Goal: Communication & Community: Share content

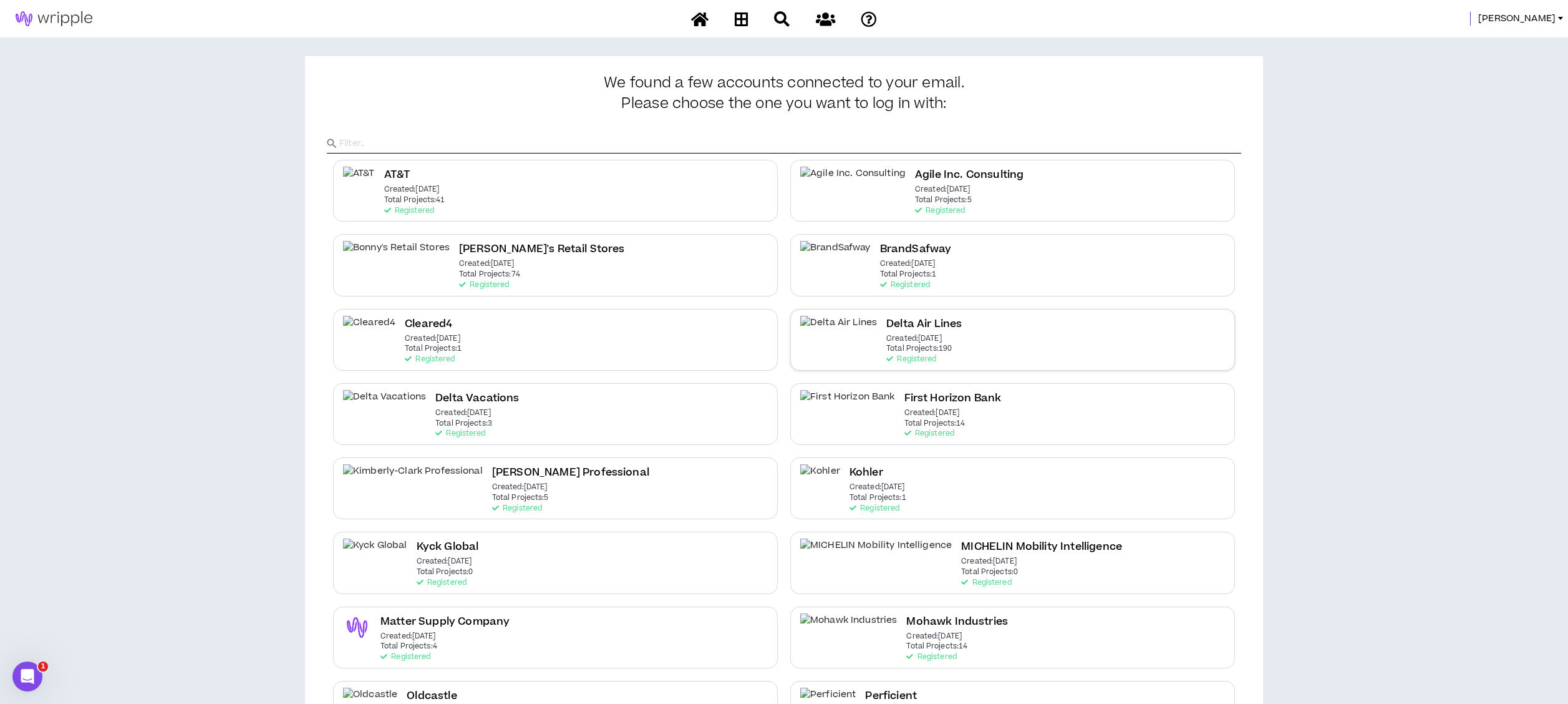
click at [915, 347] on div "Delta Air Lines Created: [DATE] Total Projects: 190 Registered" at bounding box center [1012, 339] width 445 height 62
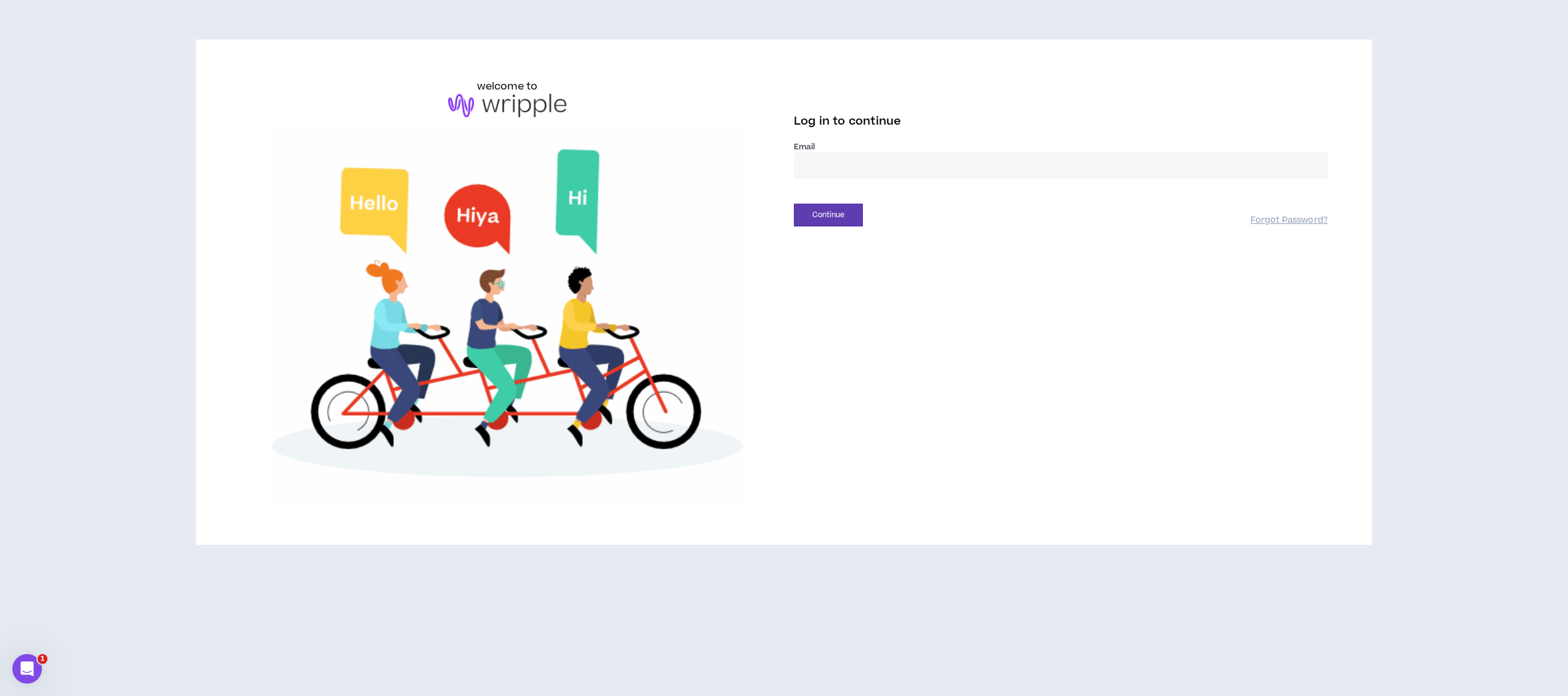
click at [905, 162] on input "email" at bounding box center [1061, 165] width 533 height 26
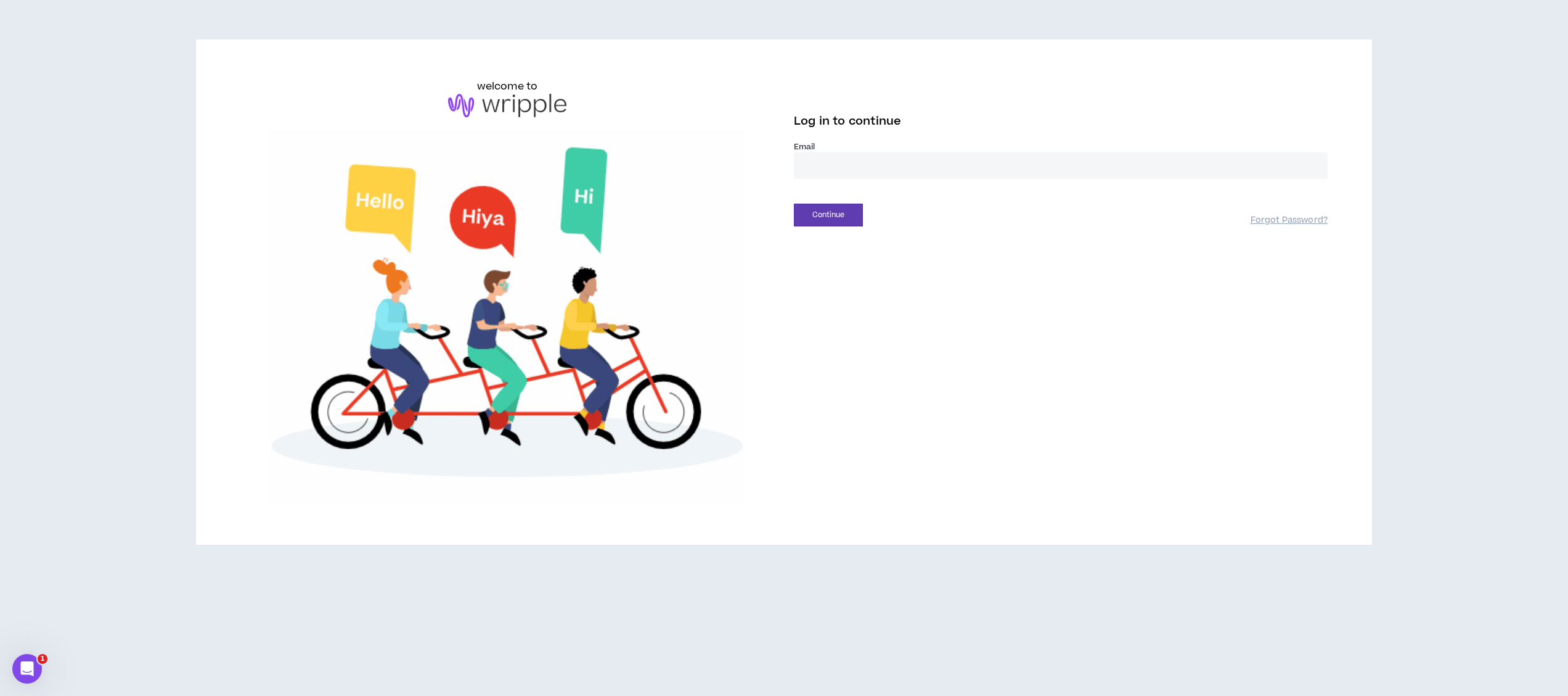
type input "**********"
click at [835, 215] on button "Continue" at bounding box center [828, 216] width 69 height 23
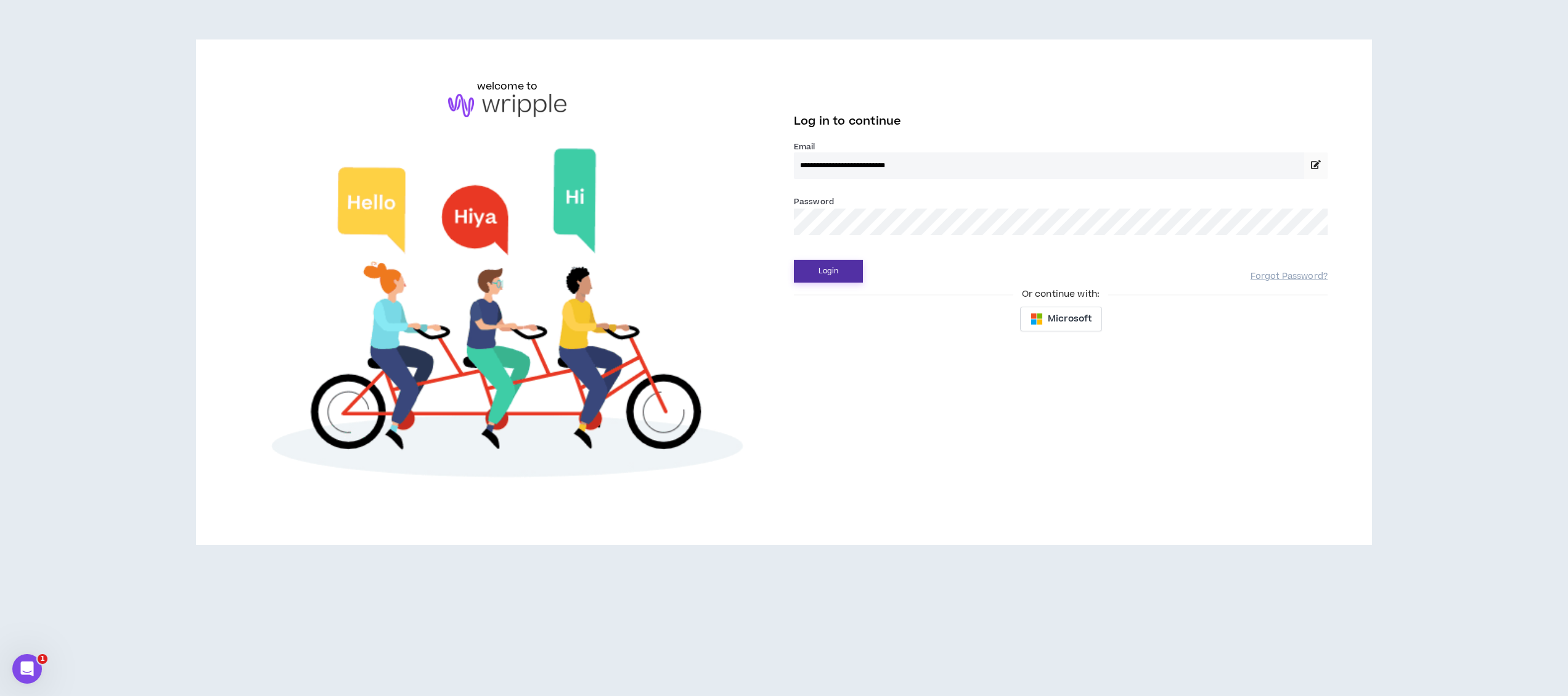
click at [827, 270] on button "Login" at bounding box center [828, 272] width 69 height 23
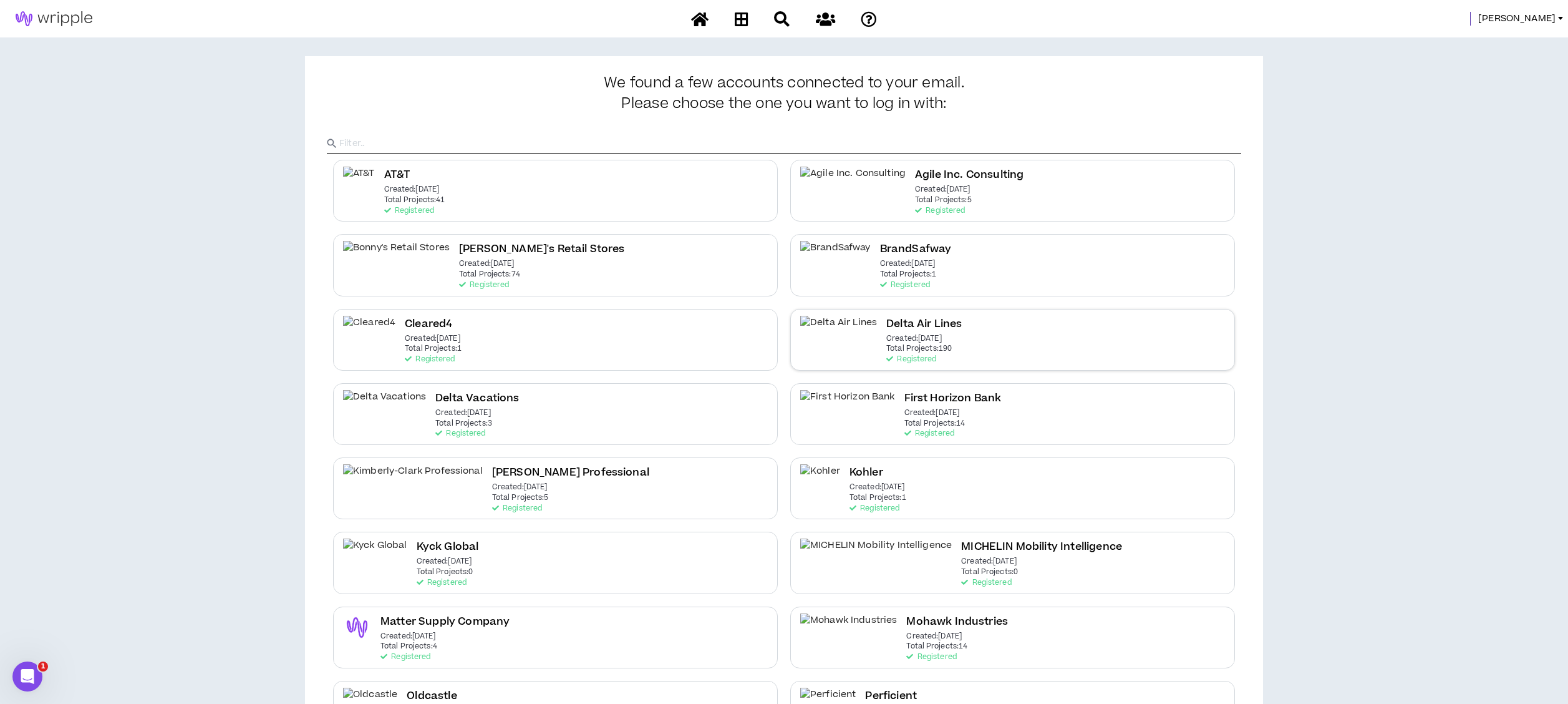
click at [887, 345] on p "Total Projects: 190" at bounding box center [919, 348] width 65 height 9
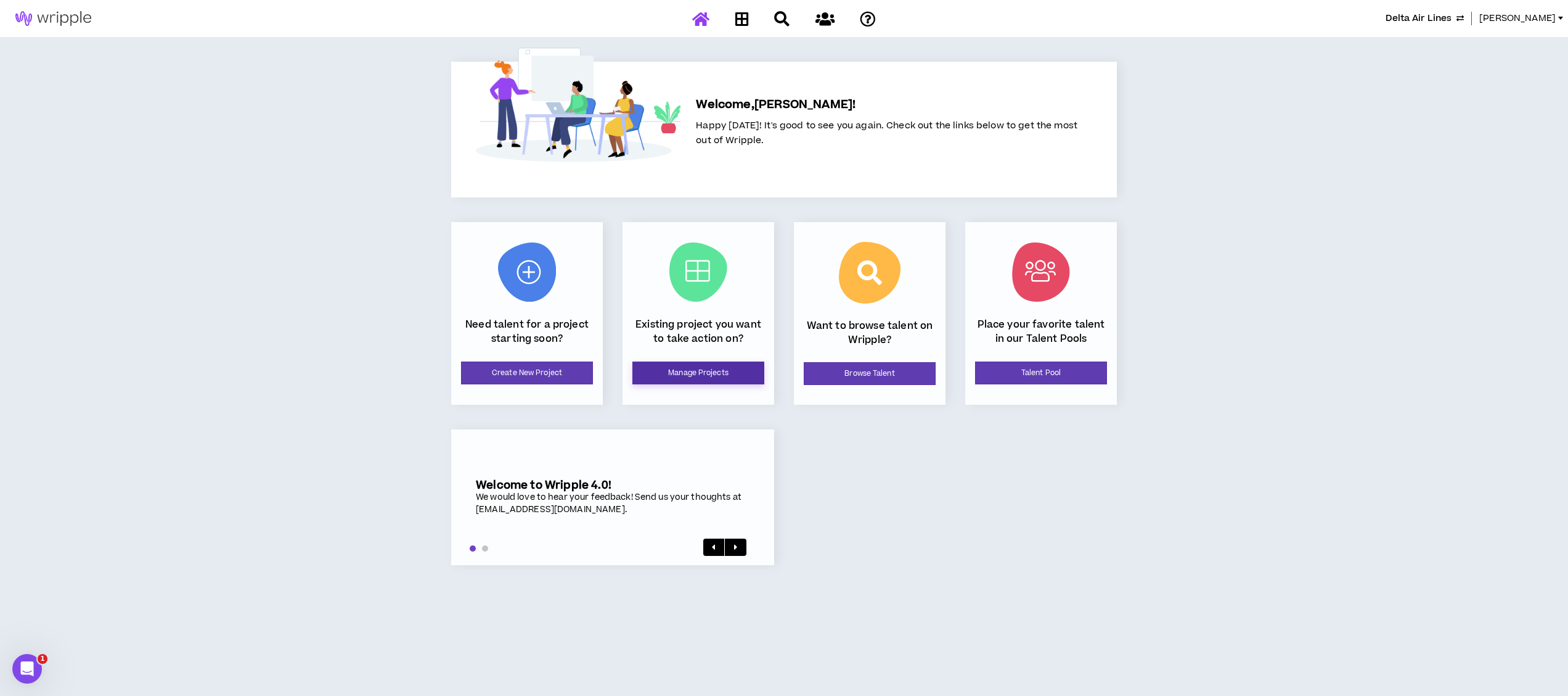
click at [749, 367] on link "Manage Projects" at bounding box center [698, 373] width 132 height 23
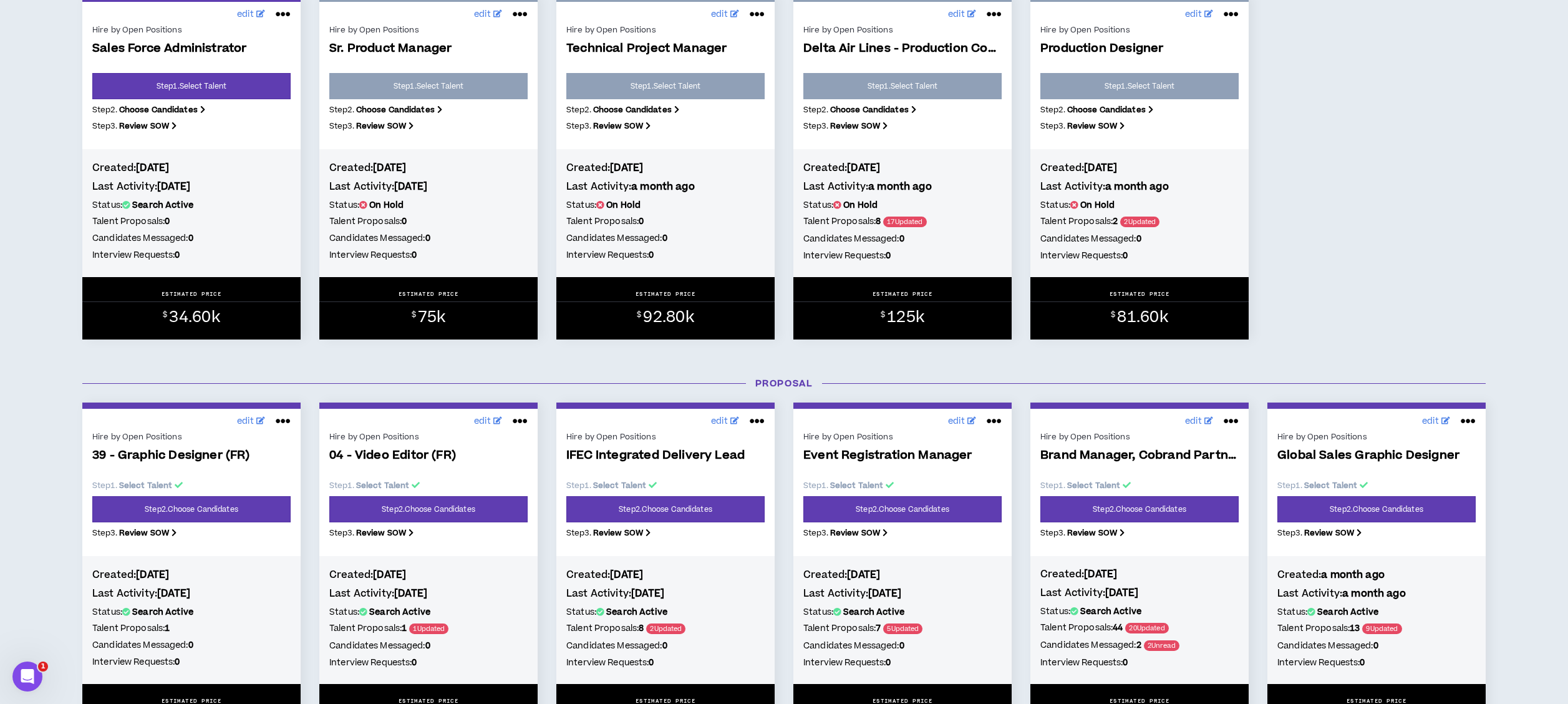
scroll to position [374, 0]
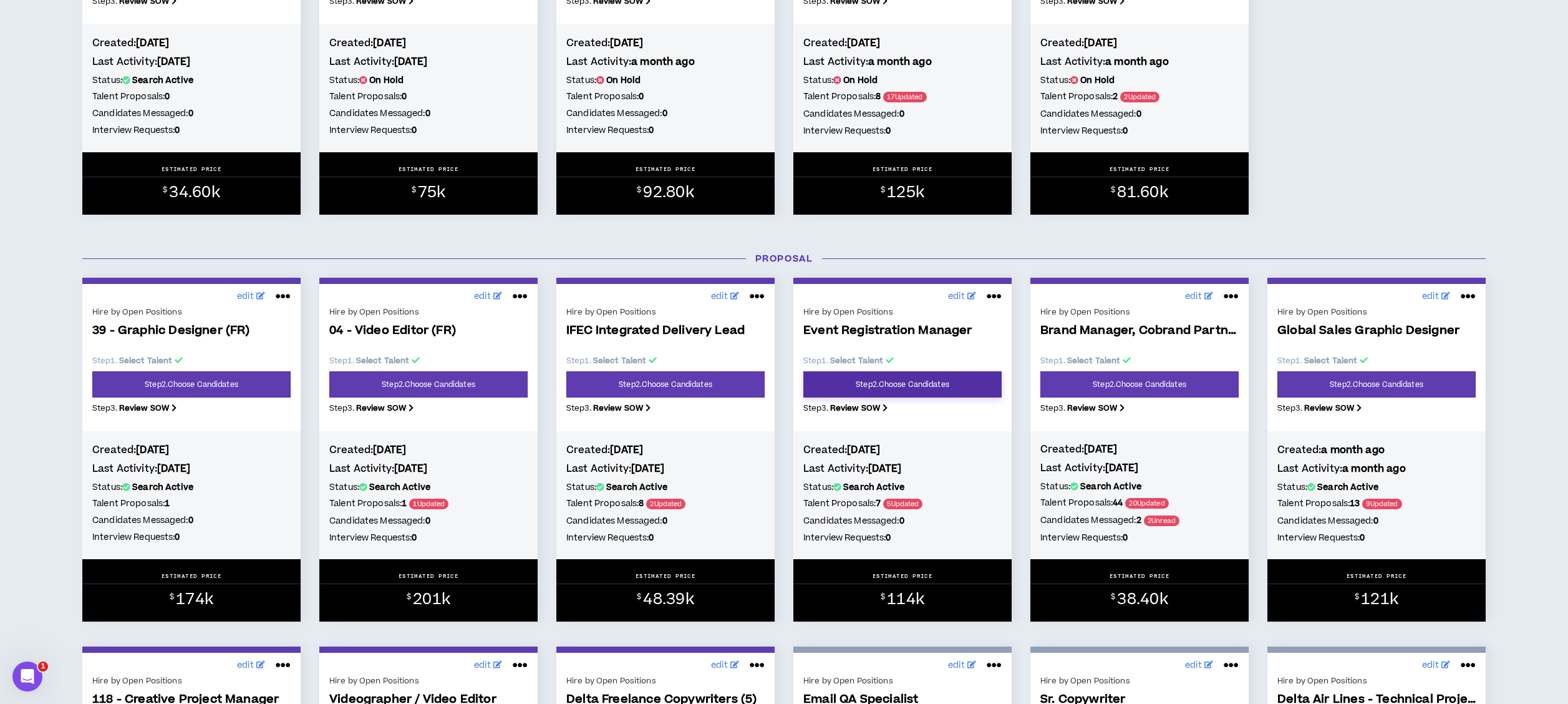
click at [869, 380] on link "Step 2 . Choose Candidates" at bounding box center [902, 384] width 198 height 26
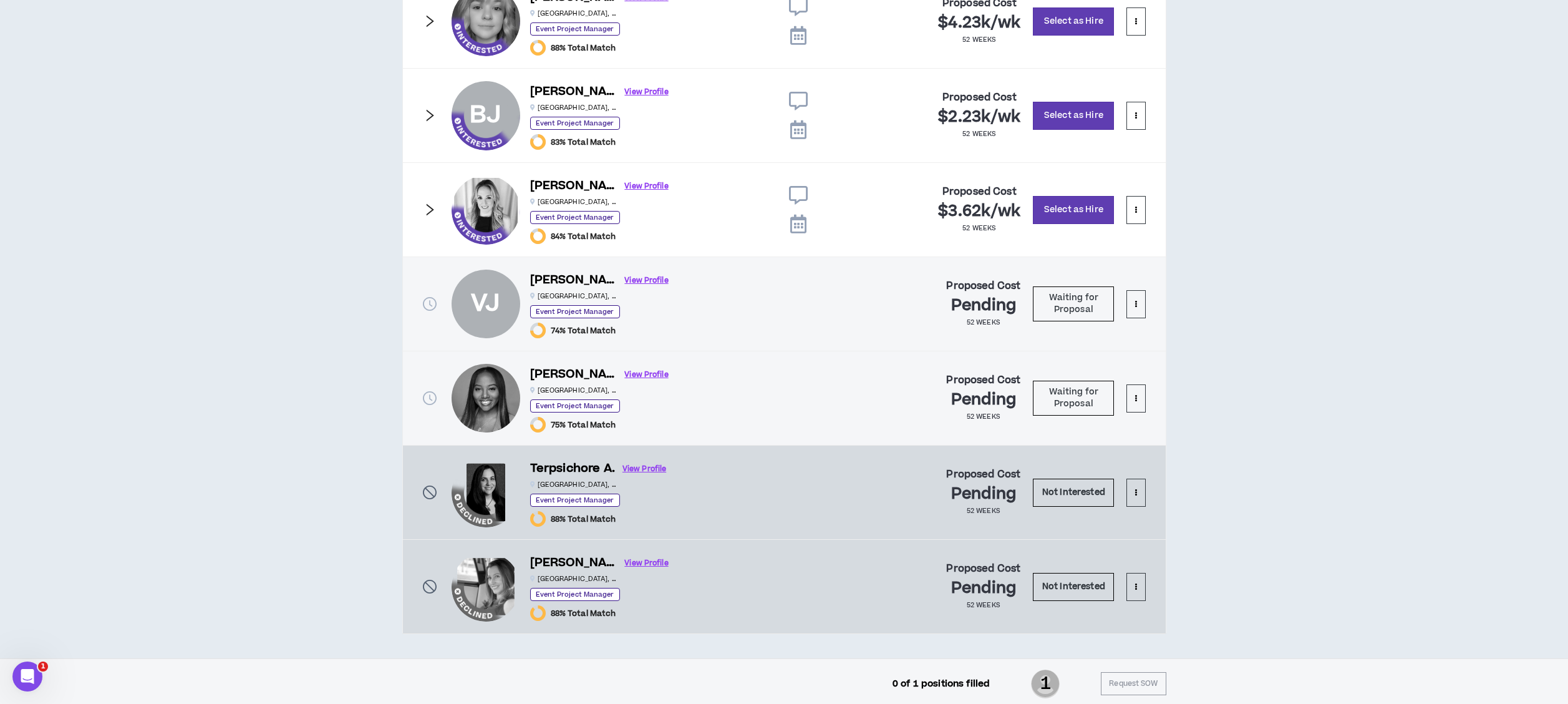
scroll to position [946, 0]
click at [1133, 389] on button at bounding box center [1135, 398] width 19 height 28
click at [1120, 420] on span "Remove from shortlist" at bounding box center [1086, 423] width 104 height 14
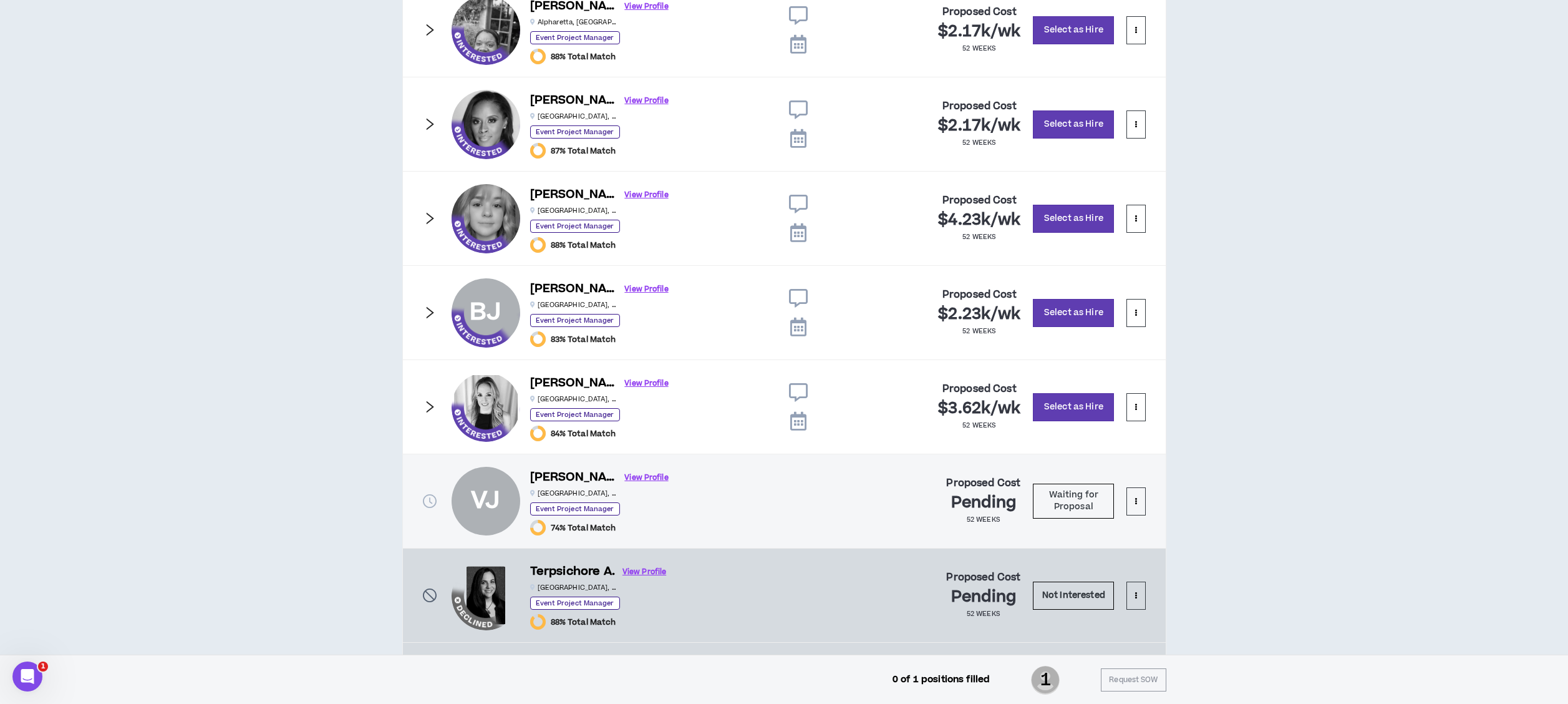
scroll to position [852, 0]
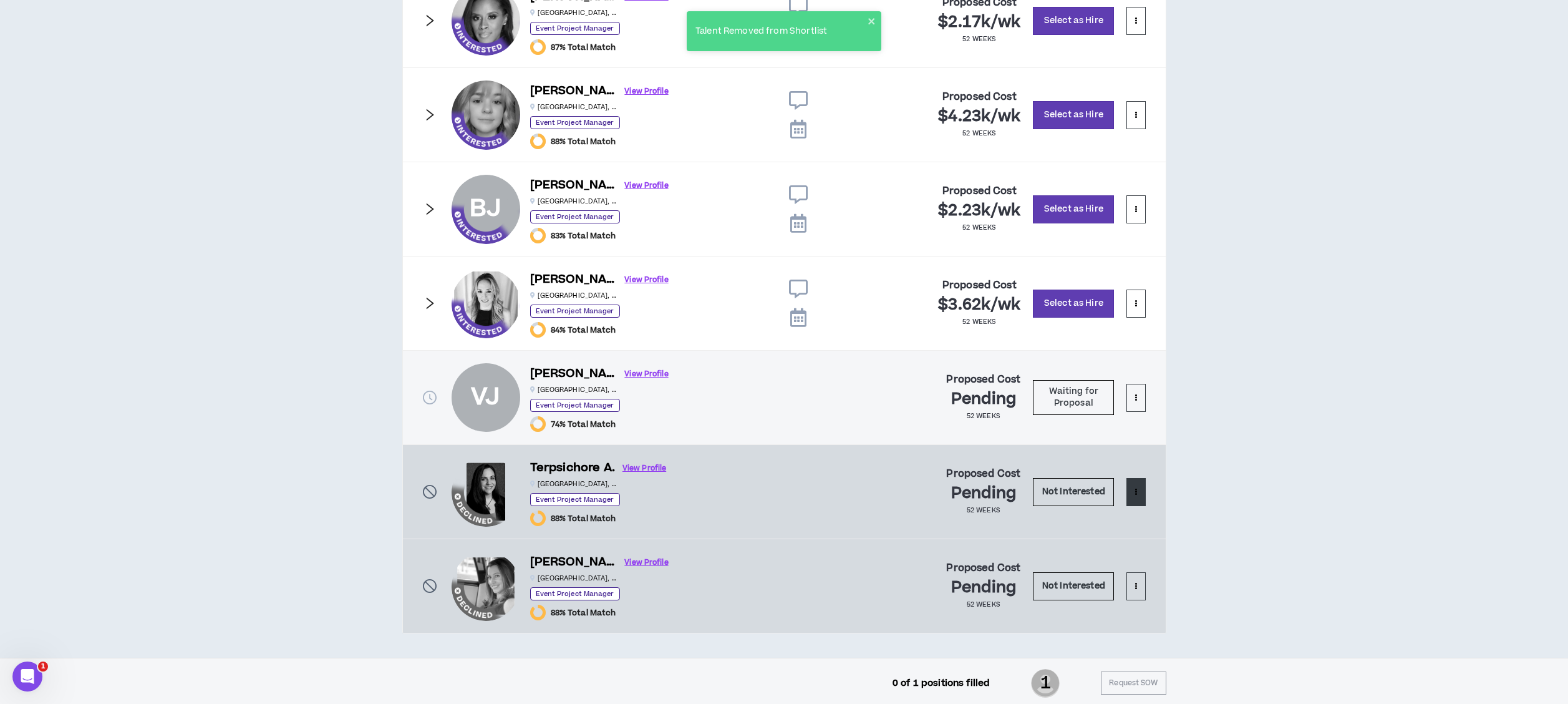
click at [1131, 488] on button at bounding box center [1135, 492] width 19 height 28
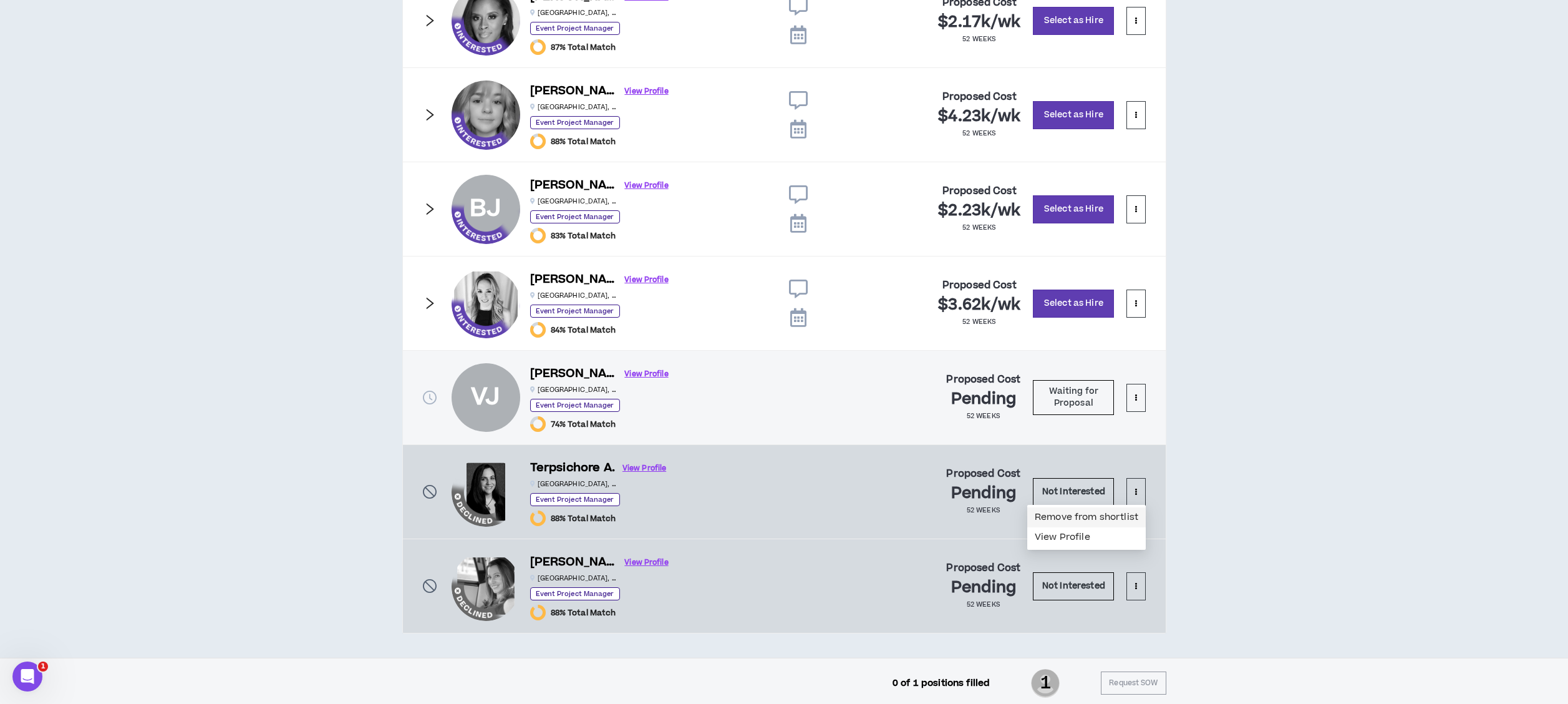
click at [1126, 514] on span "Remove from shortlist" at bounding box center [1086, 517] width 104 height 14
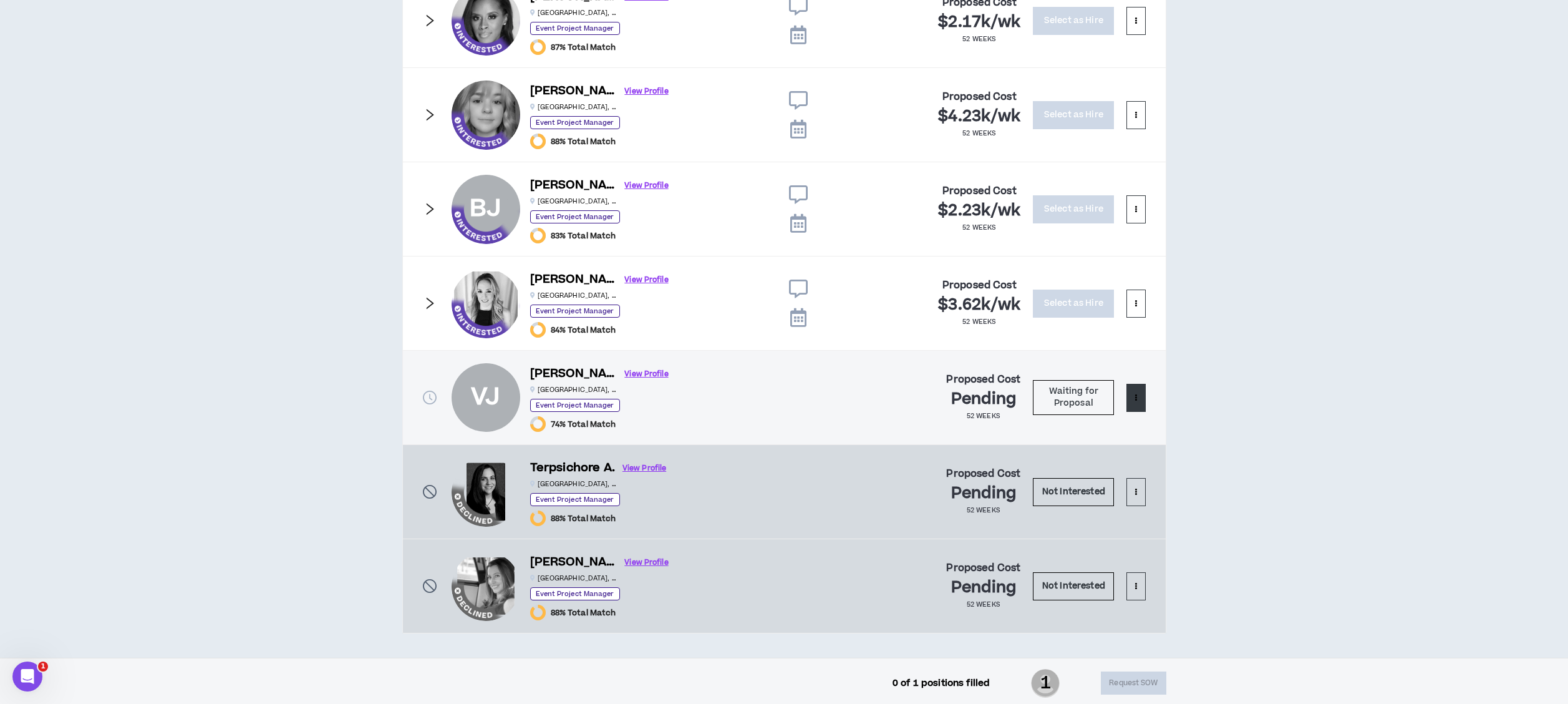
scroll to position [759, 0]
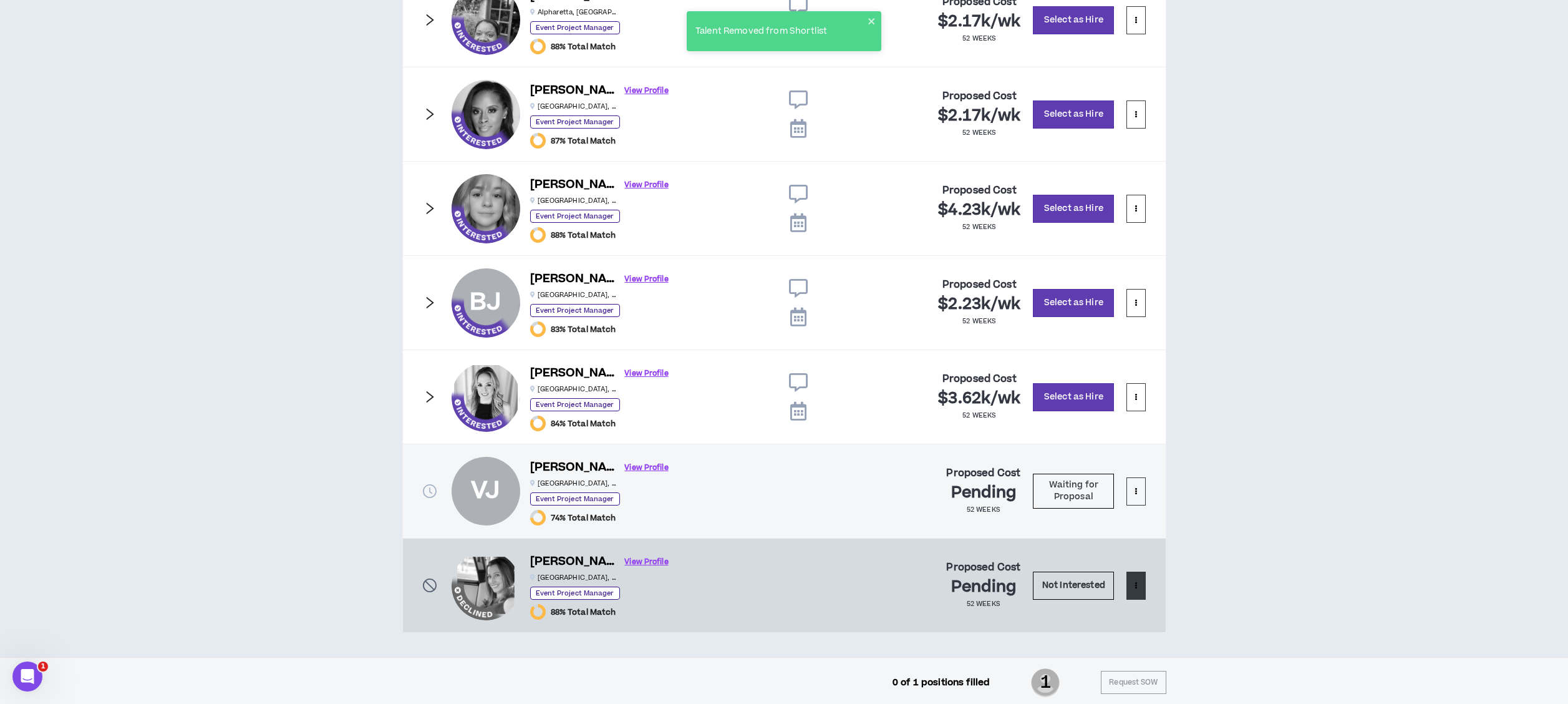
click at [1136, 584] on icon at bounding box center [1135, 585] width 3 height 7
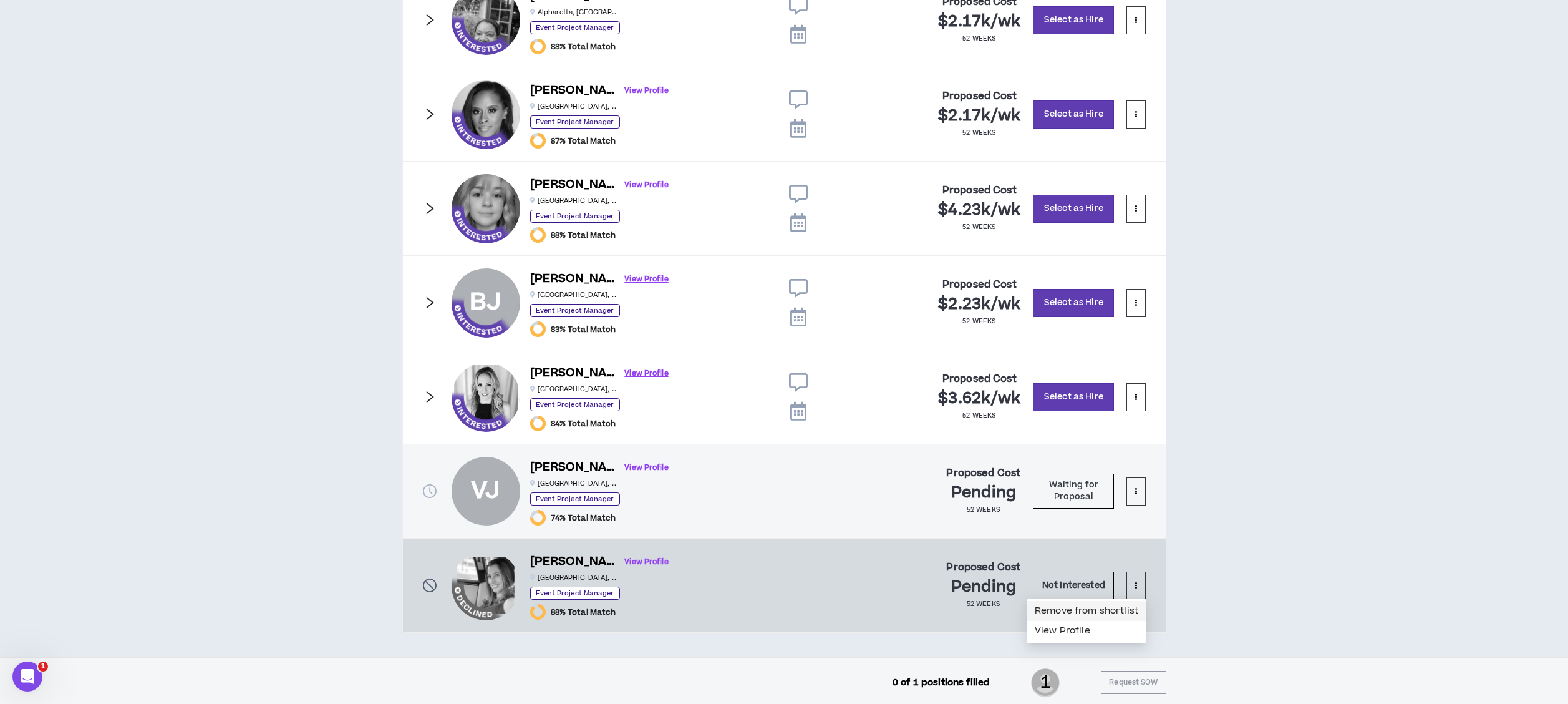
click at [1121, 611] on span "Remove from shortlist" at bounding box center [1086, 611] width 104 height 14
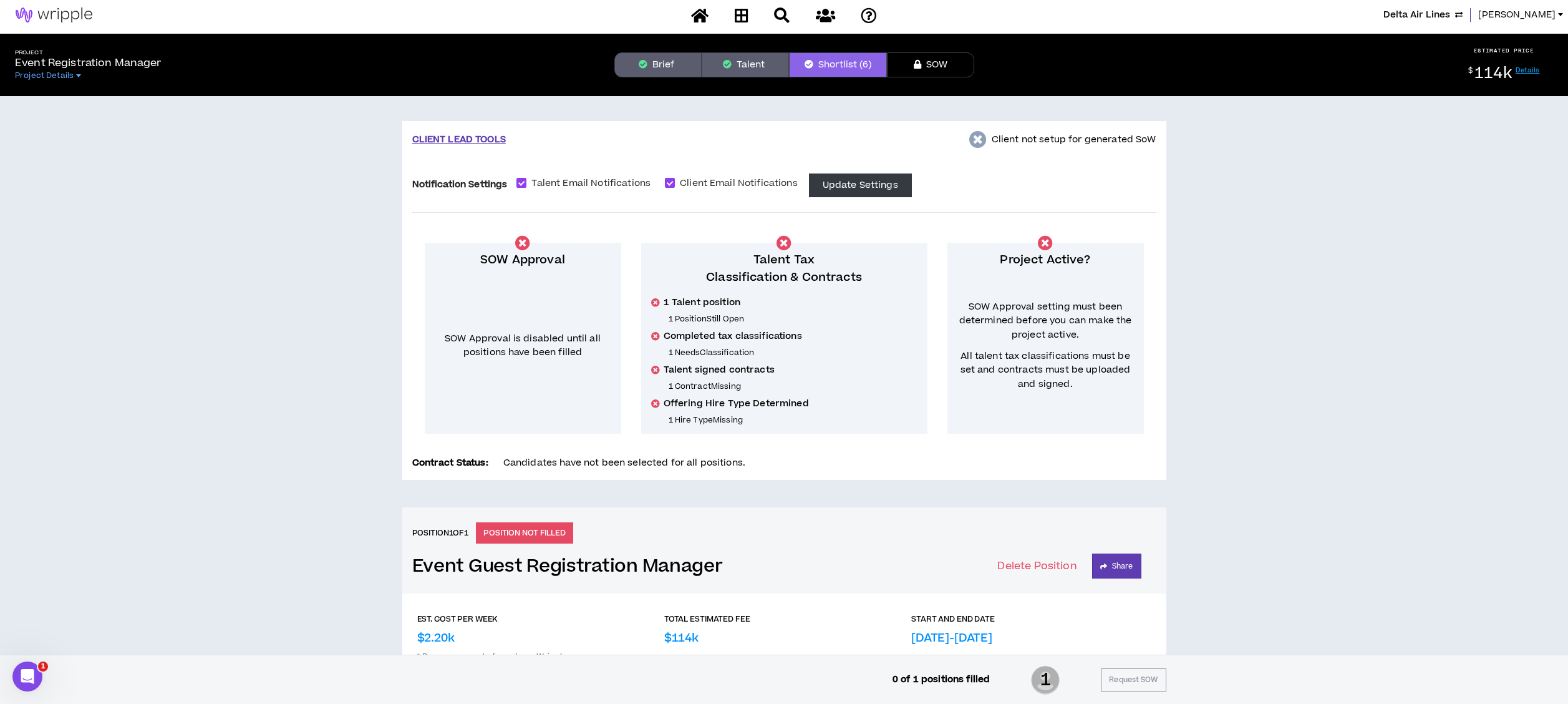
scroll to position [0, 0]
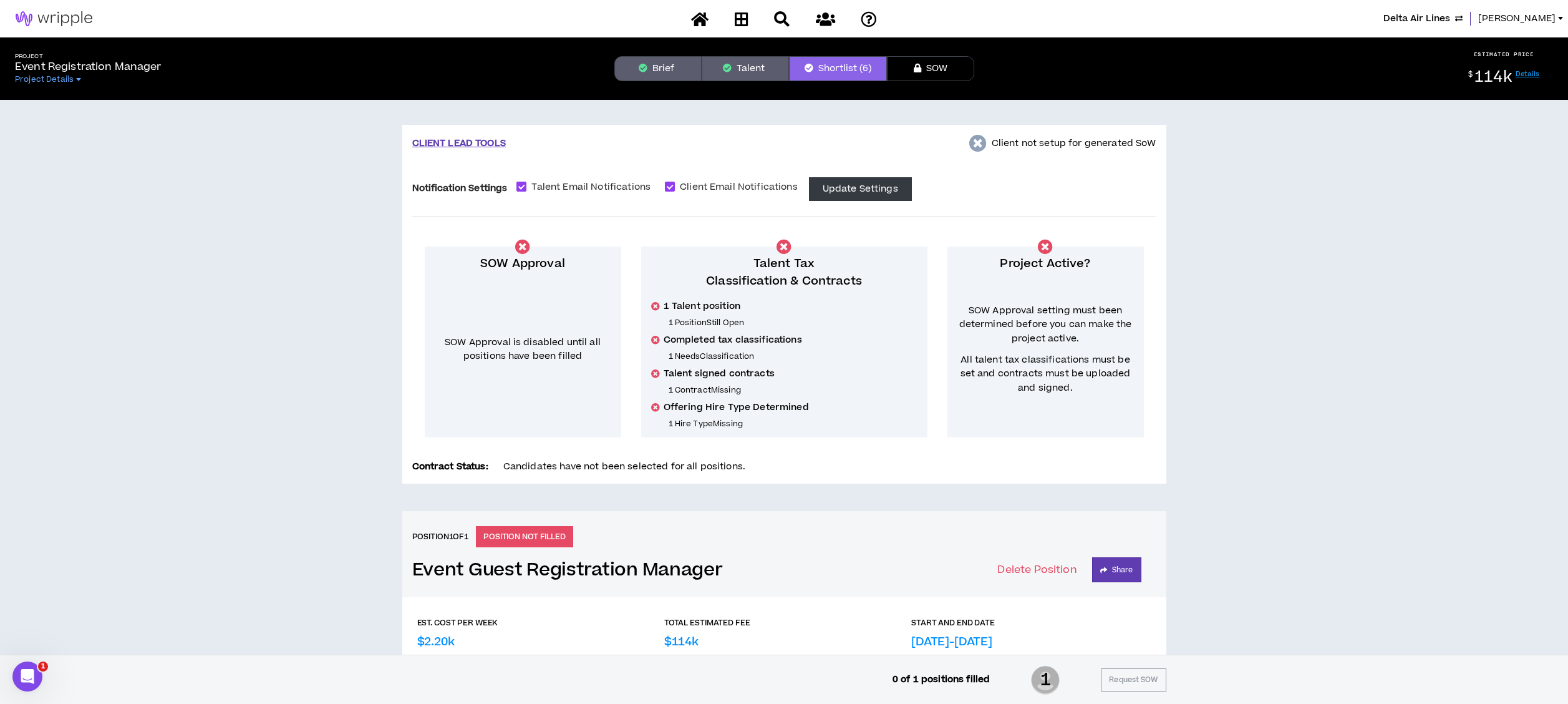
click at [726, 61] on button "Talent" at bounding box center [745, 68] width 87 height 25
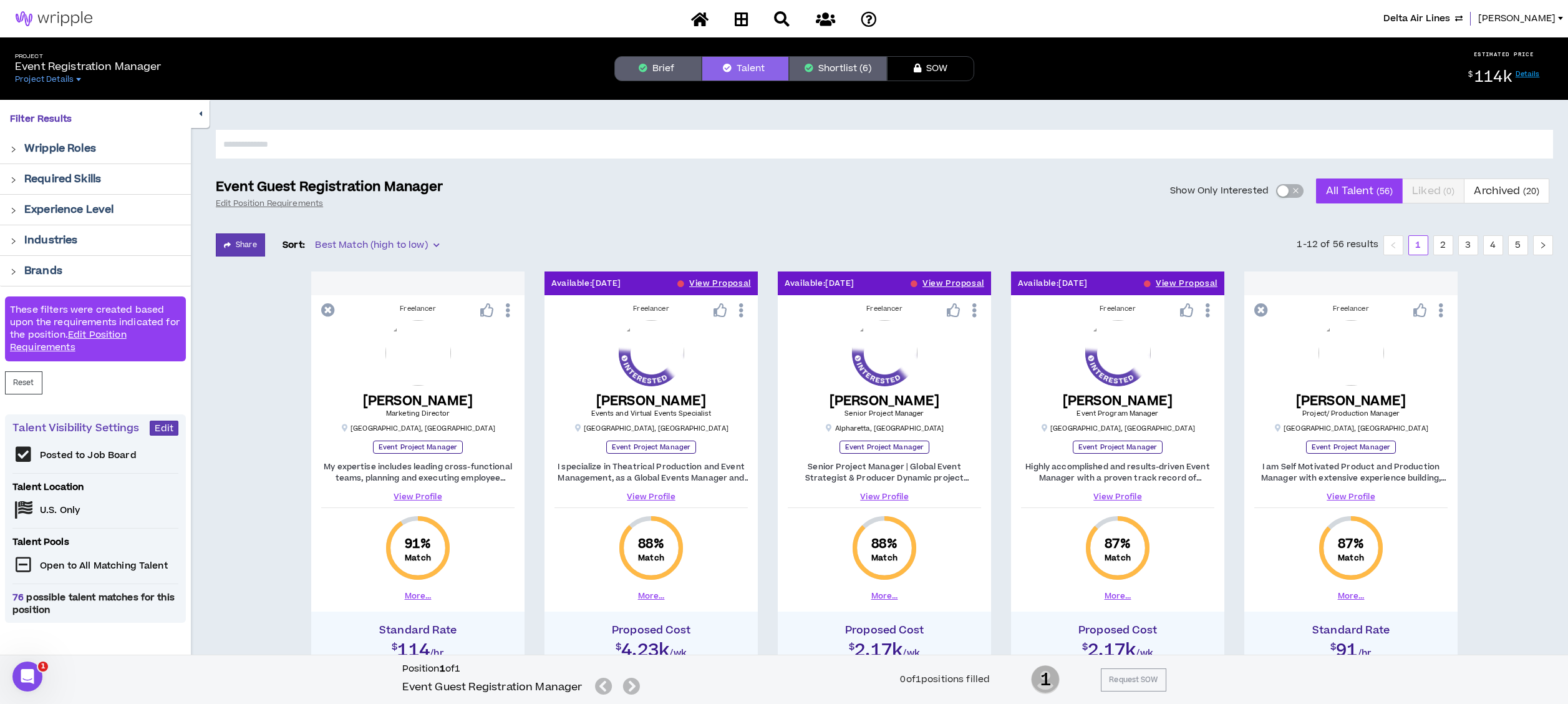
click at [1287, 187] on div "button" at bounding box center [1283, 190] width 11 height 11
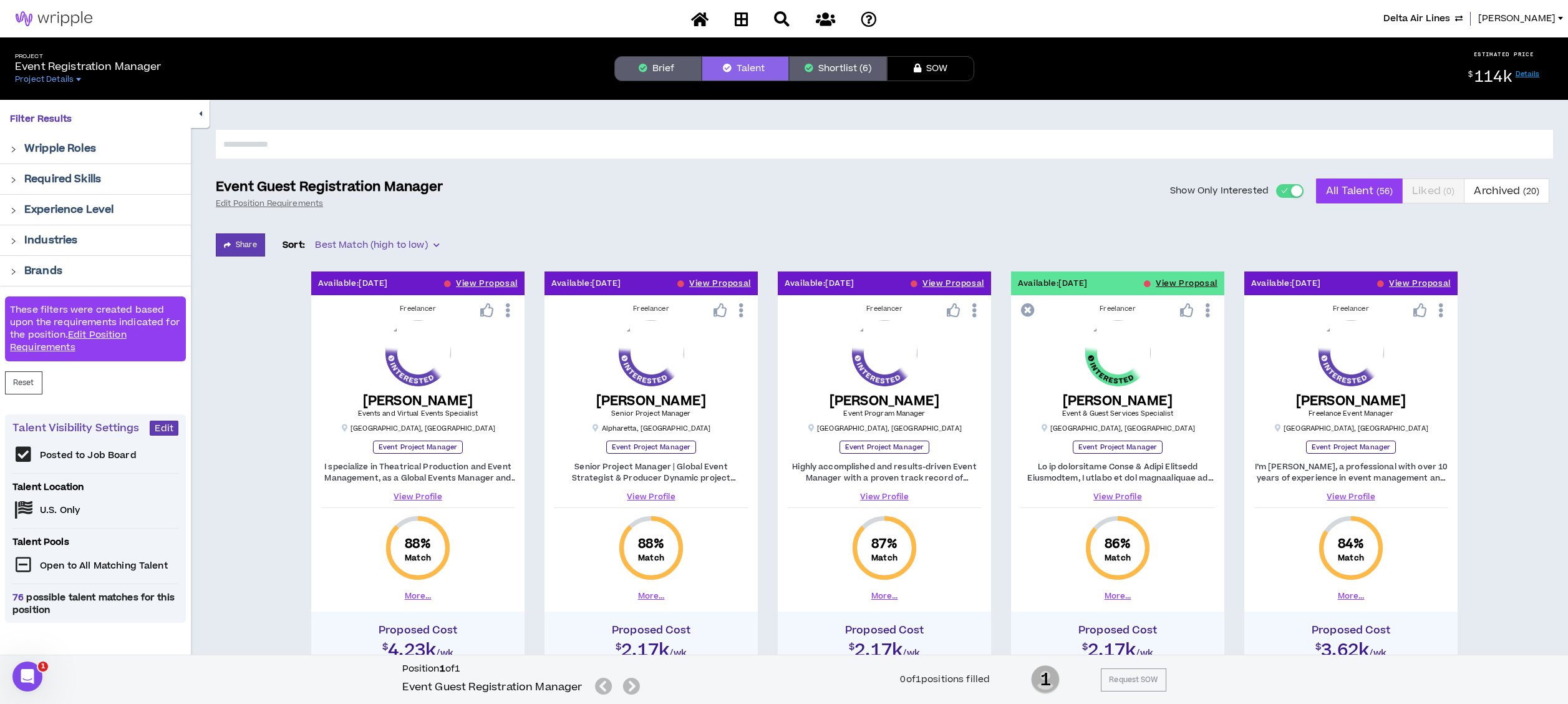
click at [1294, 191] on div "button" at bounding box center [1296, 190] width 11 height 11
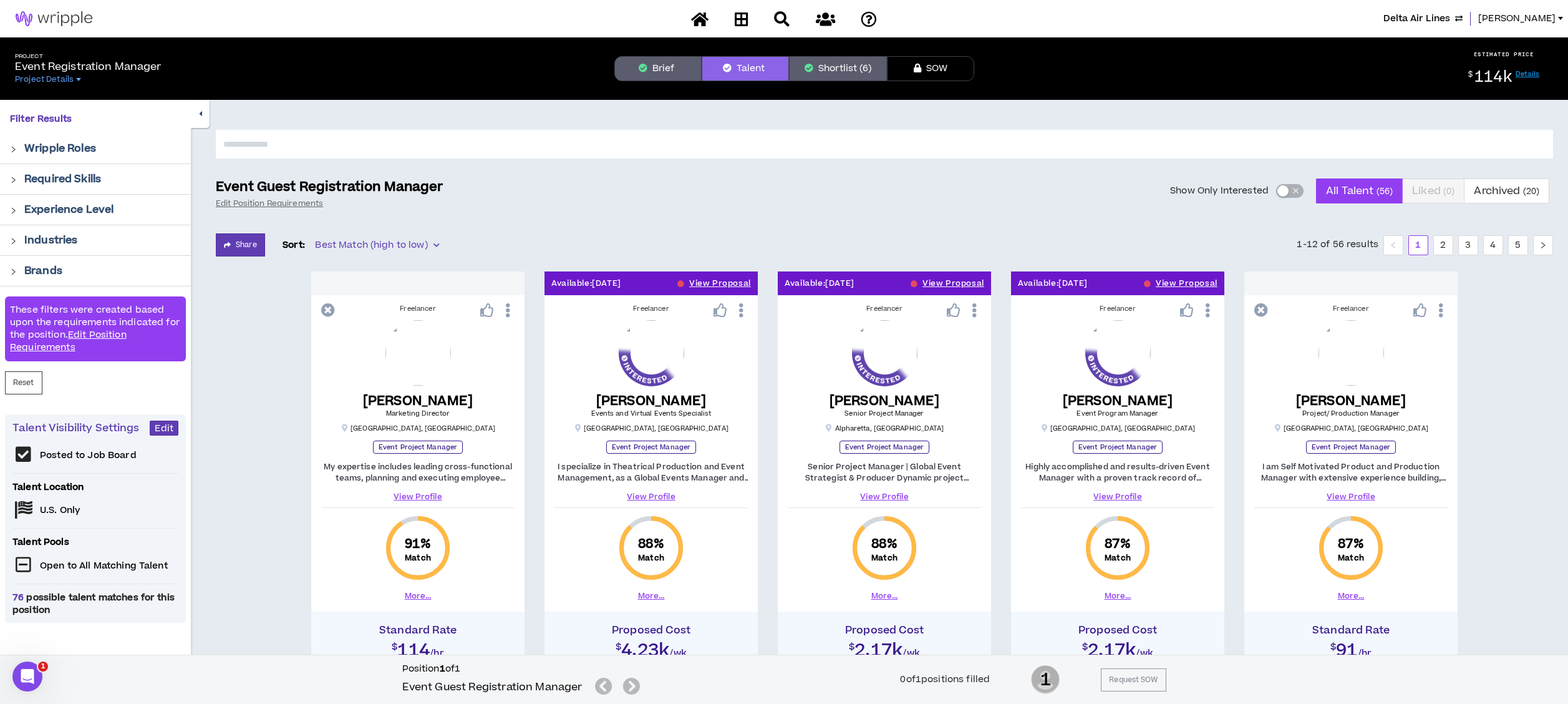
click at [476, 137] on input "text" at bounding box center [885, 144] width 1337 height 28
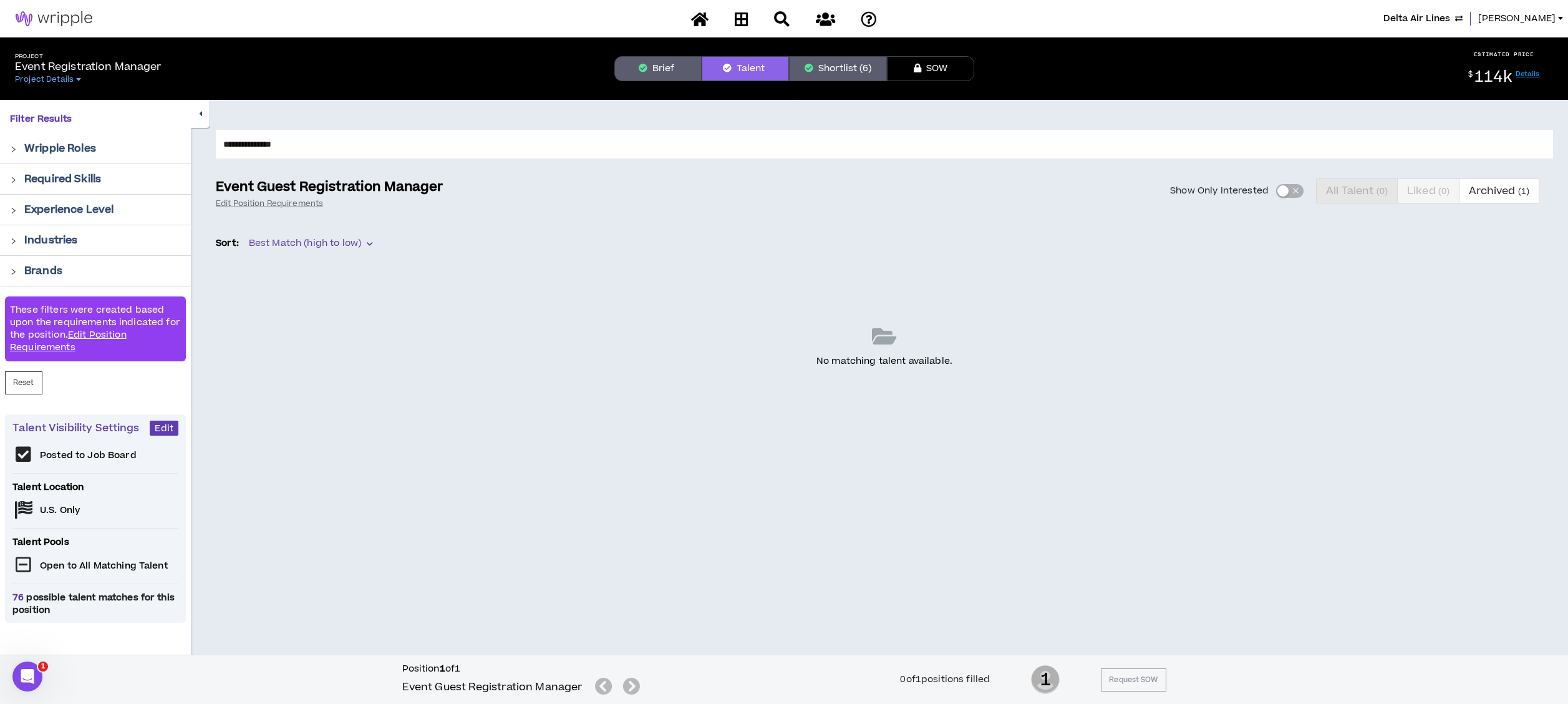
click at [418, 149] on input "**********" at bounding box center [885, 144] width 1337 height 28
type input "******"
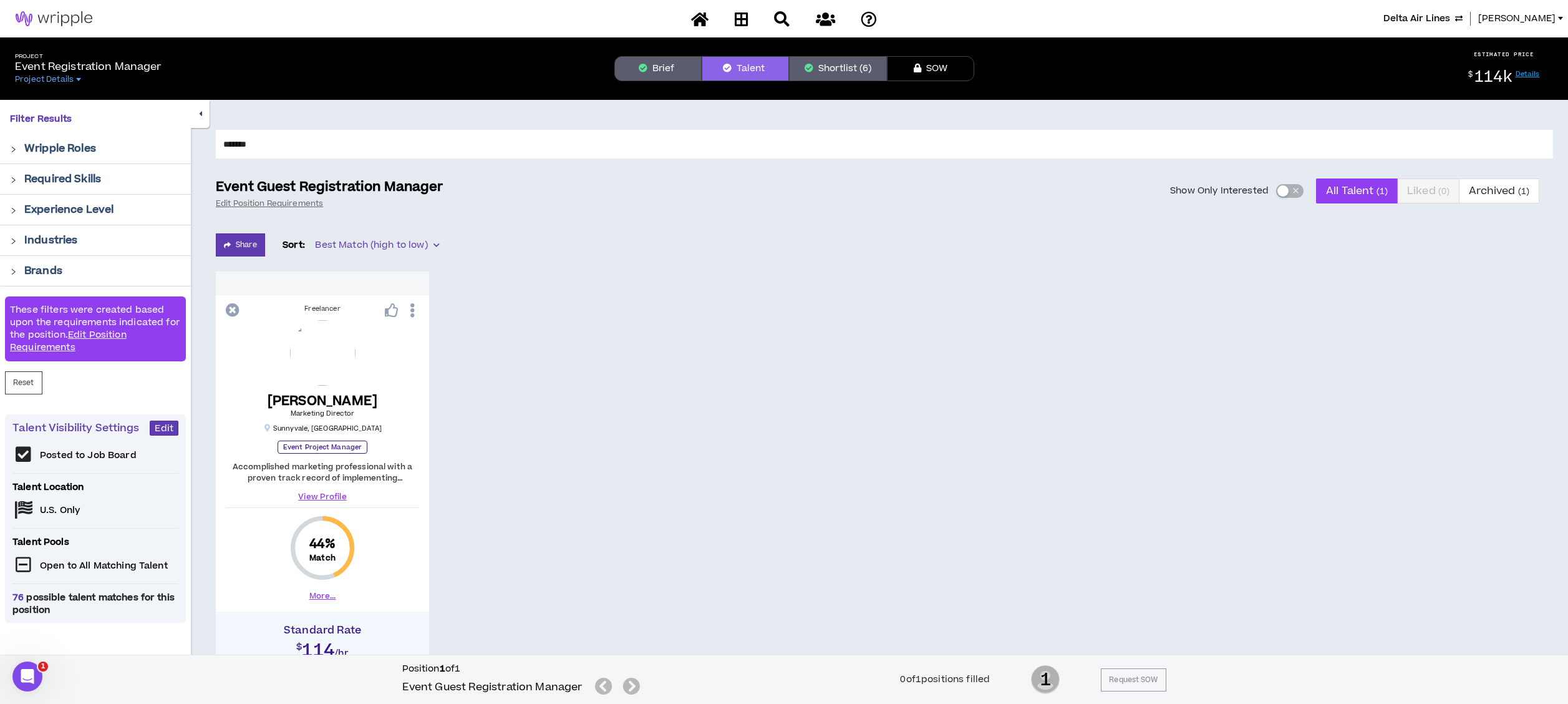
click at [671, 71] on button "Brief" at bounding box center [657, 68] width 87 height 25
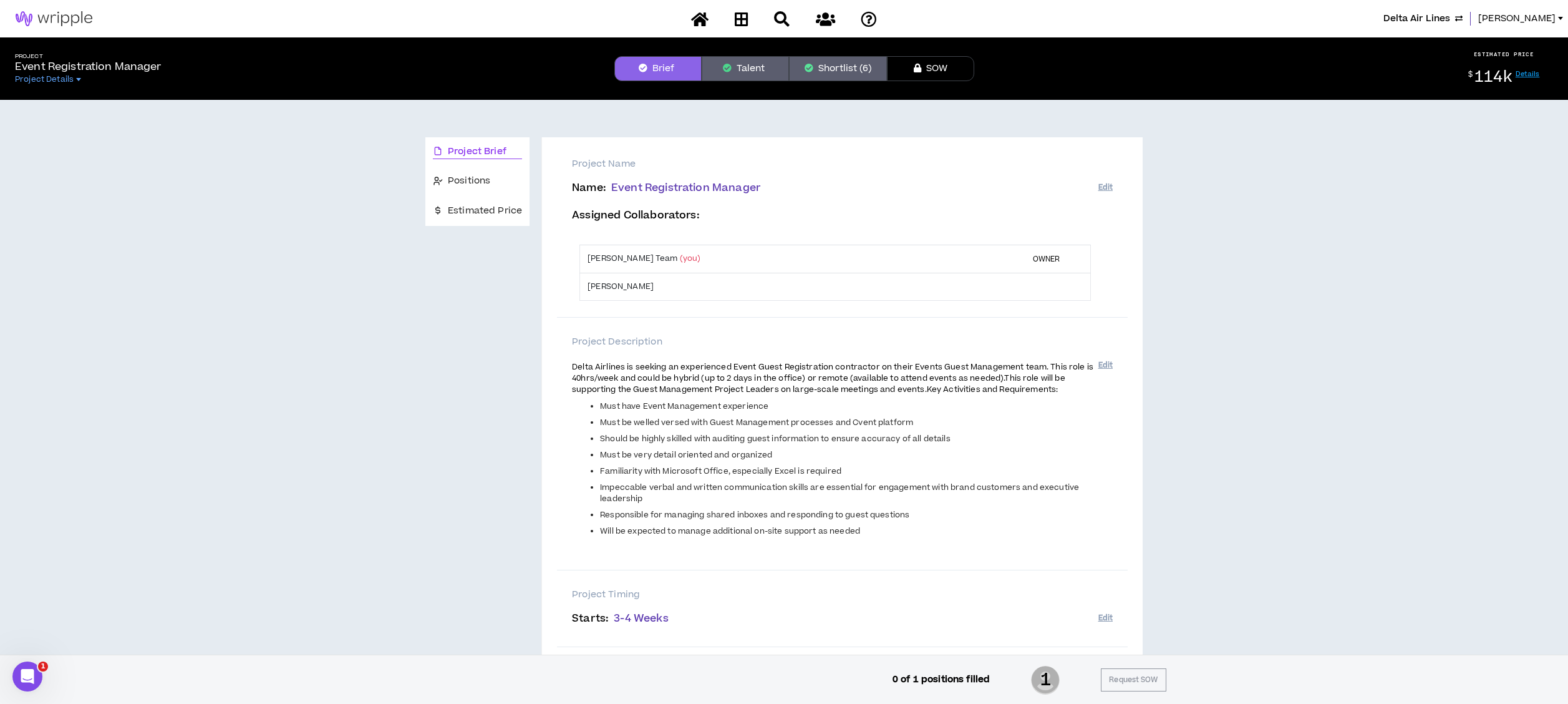
click at [731, 71] on icon "button" at bounding box center [726, 67] width 9 height 9
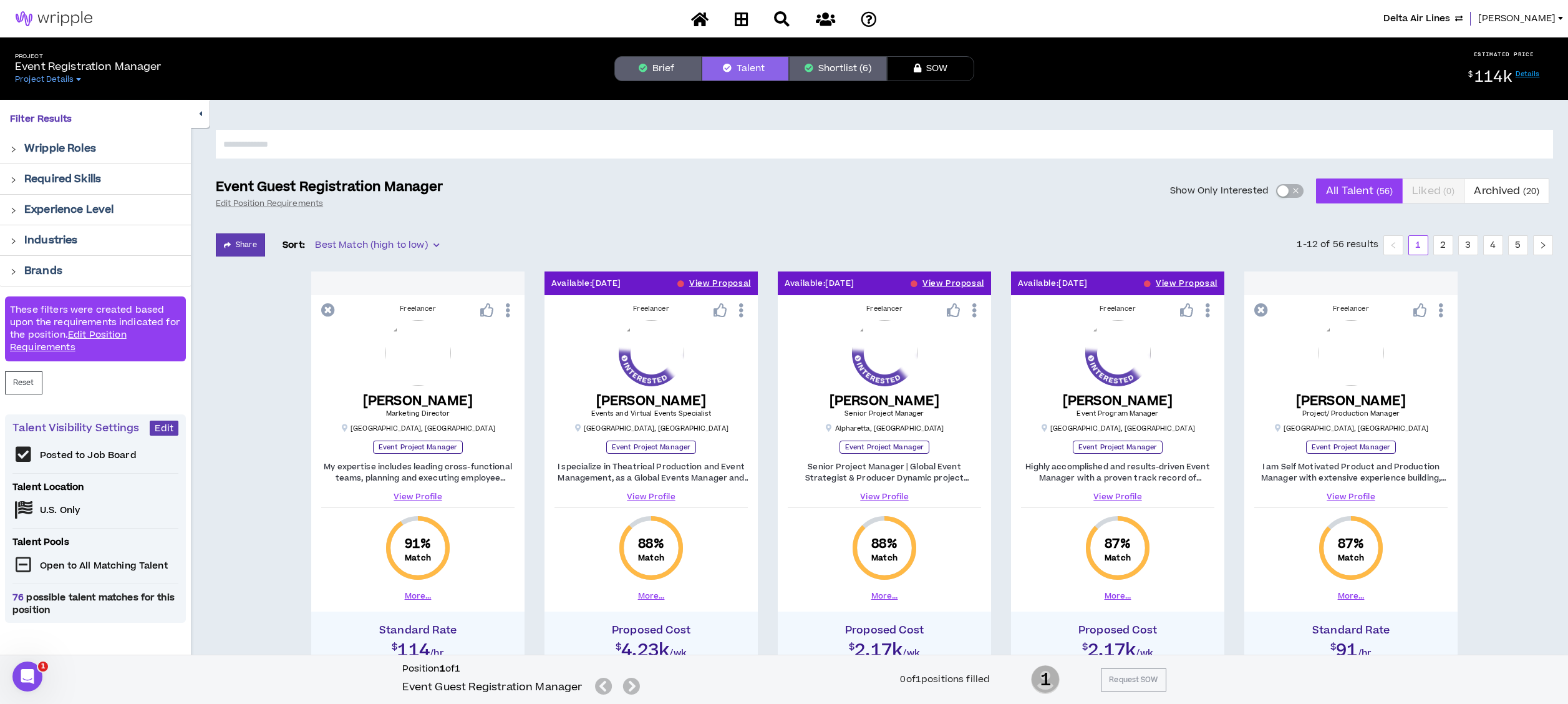
click at [1530, 12] on span "[PERSON_NAME]" at bounding box center [1516, 19] width 77 height 14
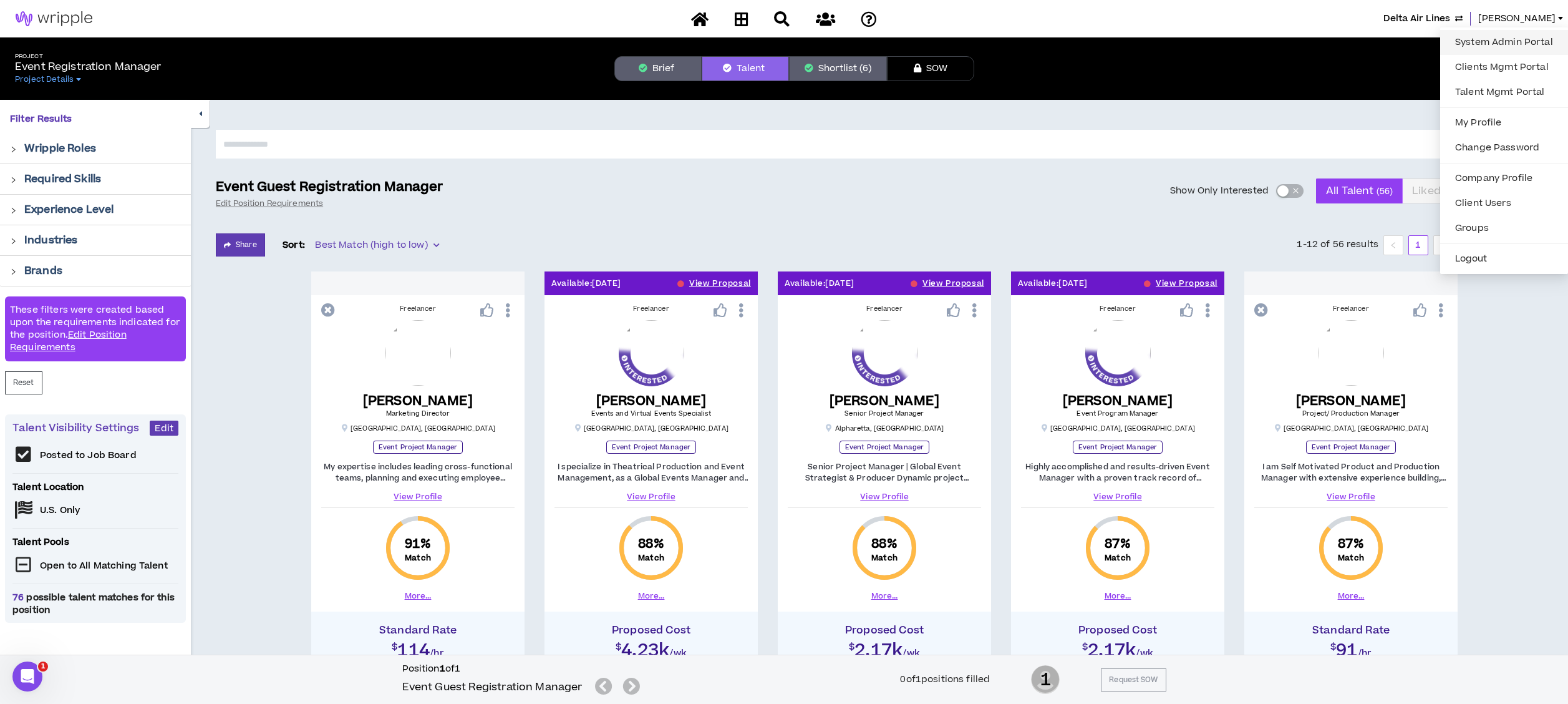
click at [1514, 35] on link "System Admin Portal" at bounding box center [1503, 42] width 112 height 19
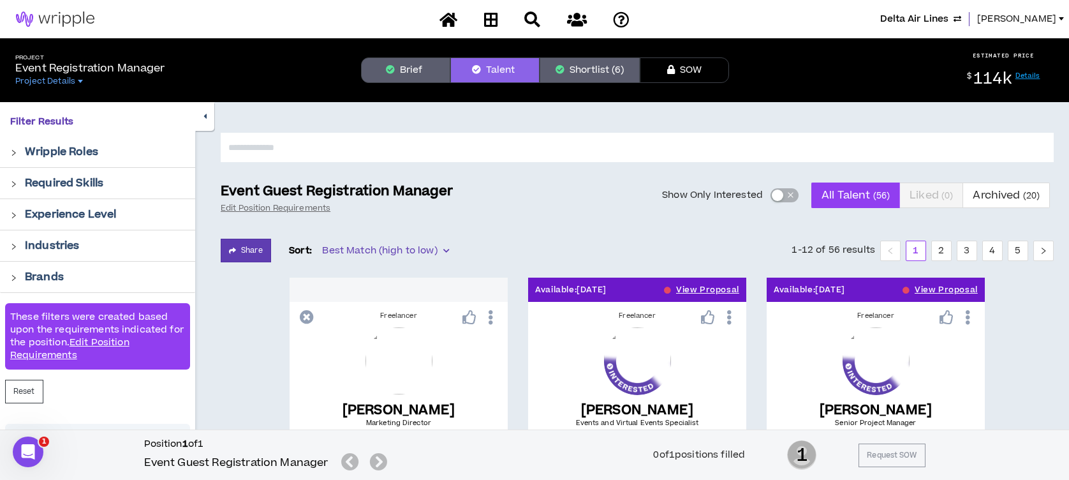
click at [1031, 20] on span "[PERSON_NAME]" at bounding box center [1016, 19] width 79 height 14
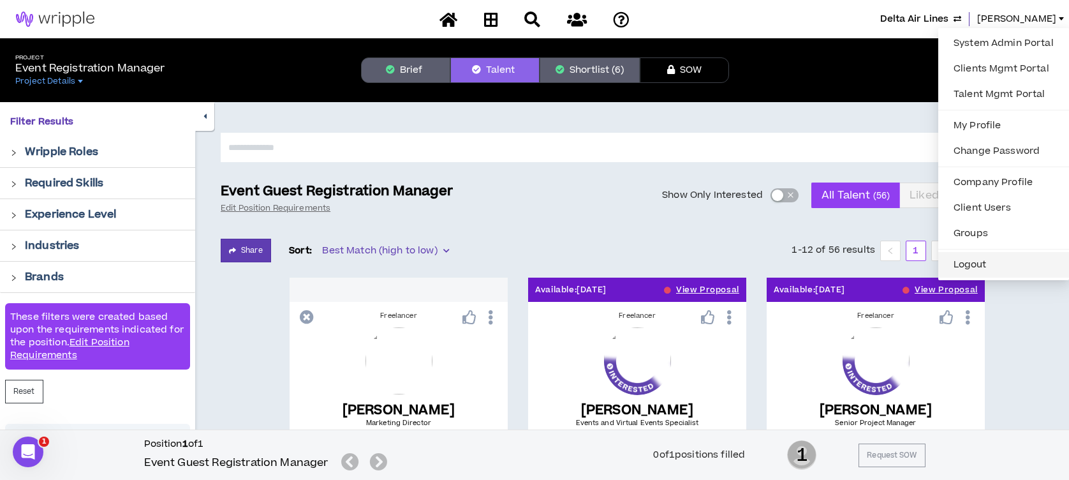
click at [968, 258] on button "Logout" at bounding box center [1003, 264] width 115 height 19
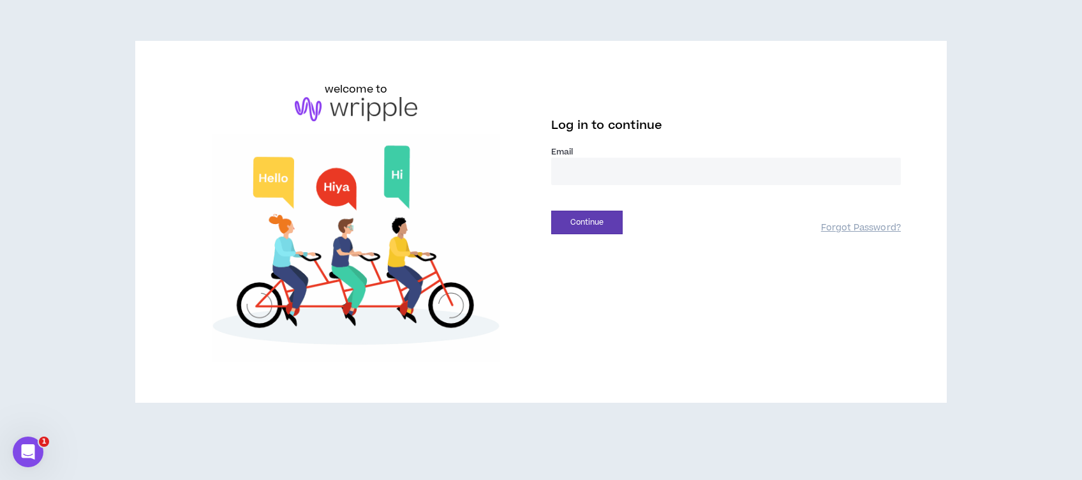
click at [669, 178] on input "email" at bounding box center [726, 171] width 350 height 27
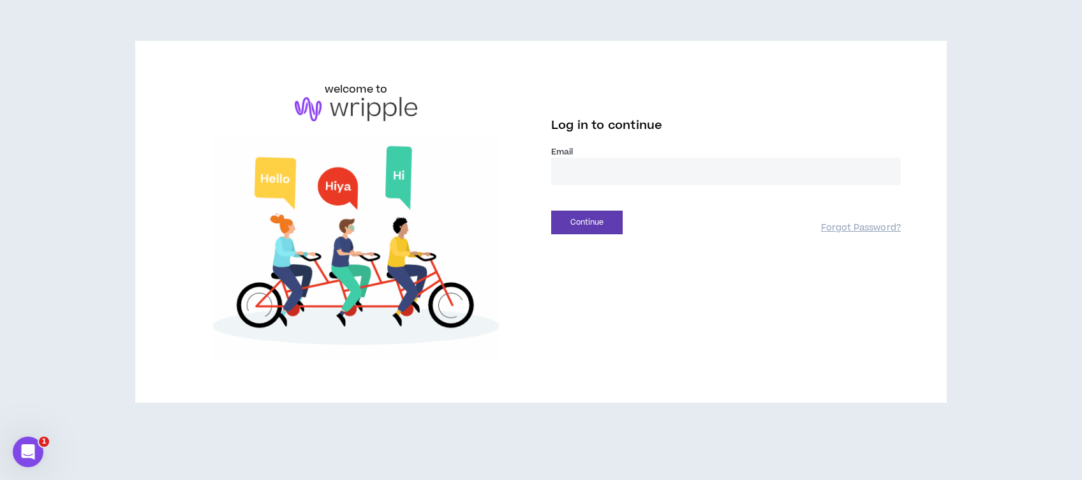
type input "**********"
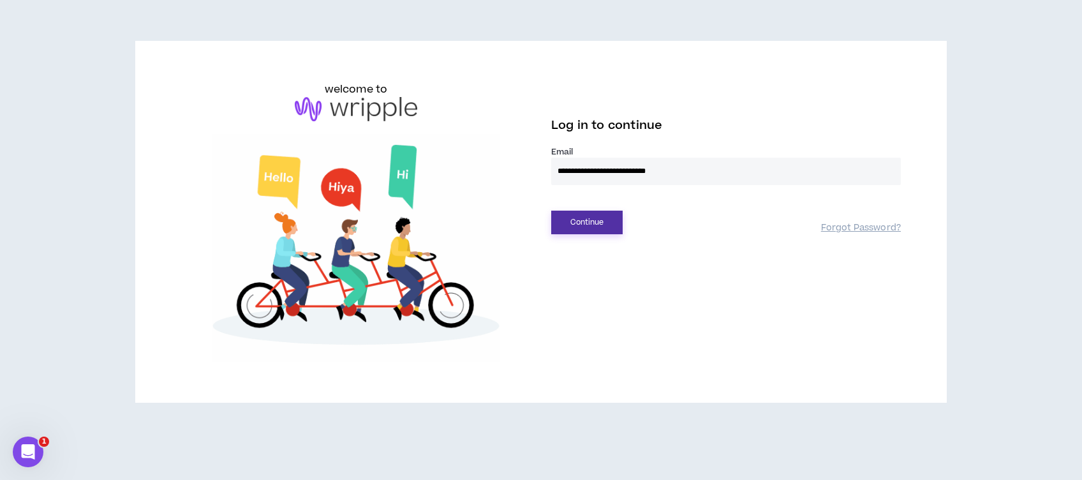
click at [597, 225] on button "Continue" at bounding box center [586, 223] width 71 height 24
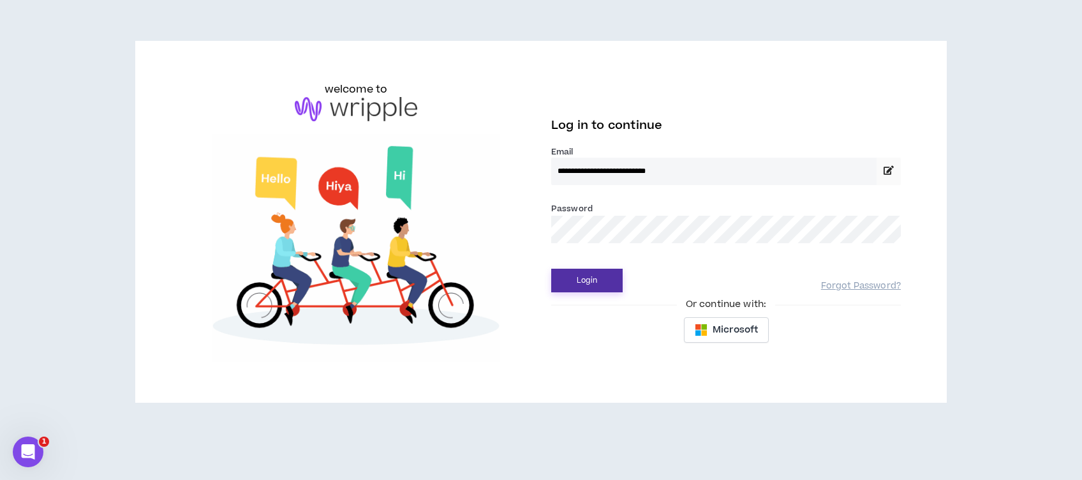
click at [580, 281] on button "Login" at bounding box center [586, 281] width 71 height 24
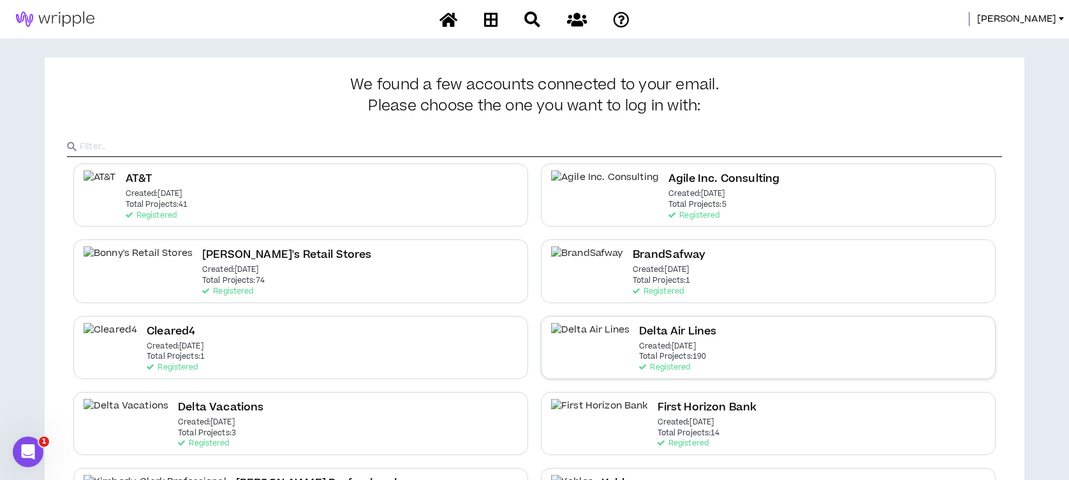
click at [639, 325] on h2 "Delta Air Lines" at bounding box center [677, 331] width 77 height 17
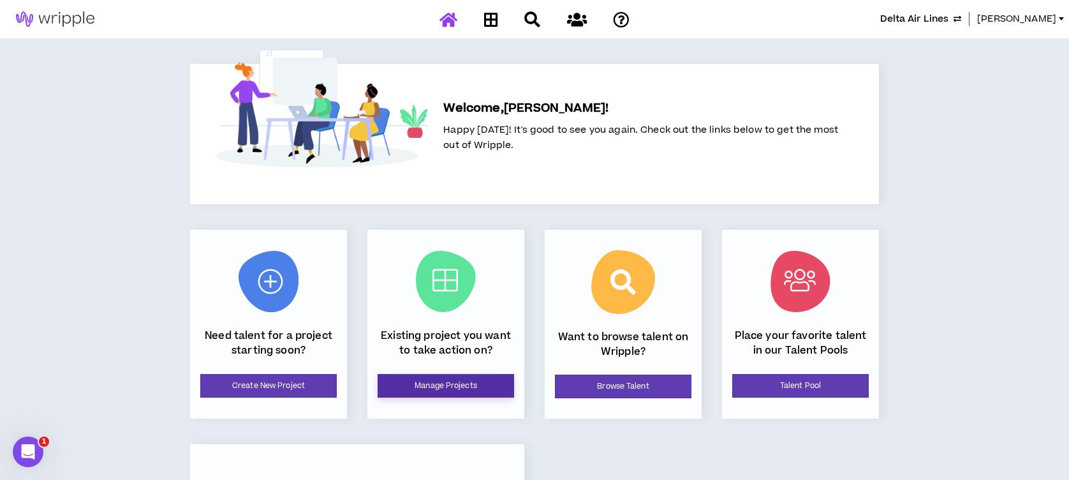
click at [480, 382] on link "Manage Projects" at bounding box center [446, 386] width 137 height 24
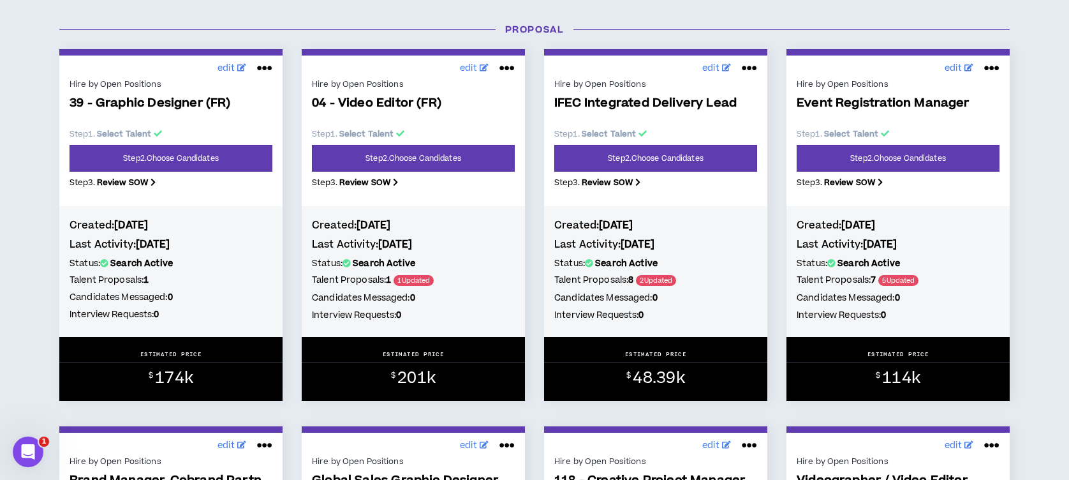
scroll to position [1021, 0]
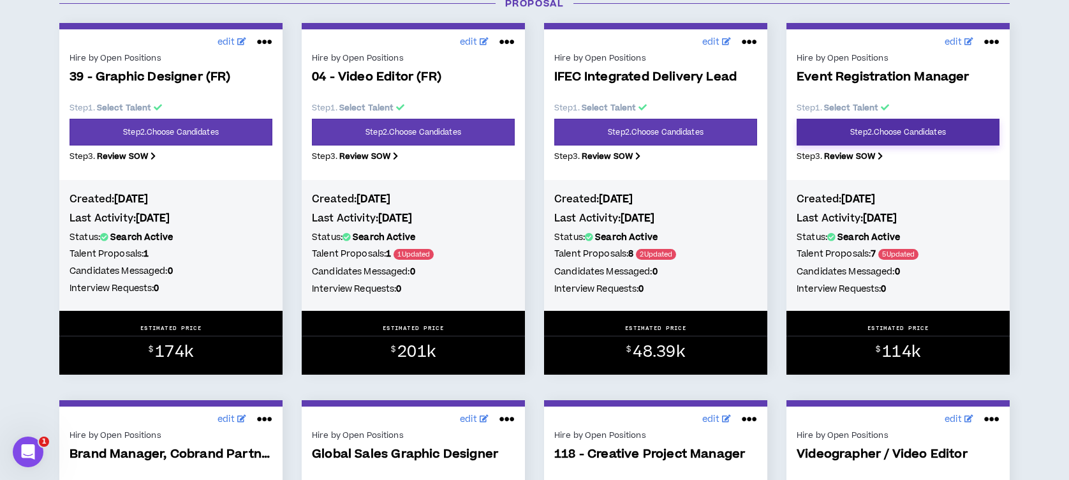
click at [901, 135] on link "Step 2 . Choose Candidates" at bounding box center [898, 132] width 203 height 27
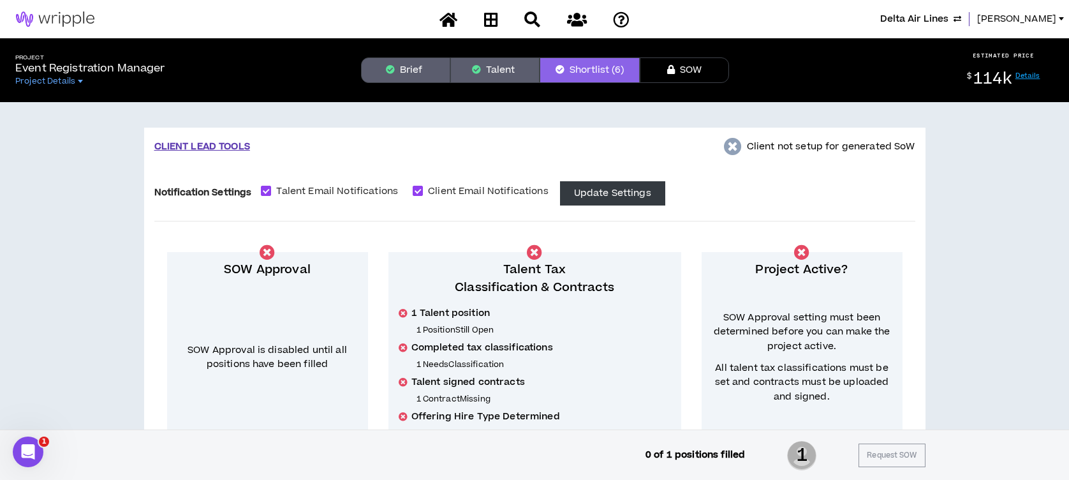
click at [494, 71] on button "Talent" at bounding box center [494, 70] width 89 height 26
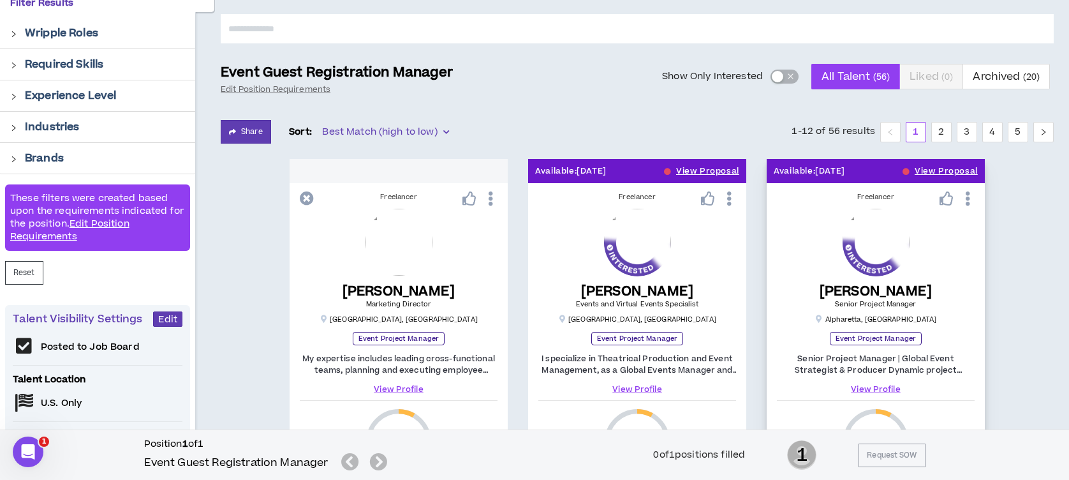
scroll to position [170, 0]
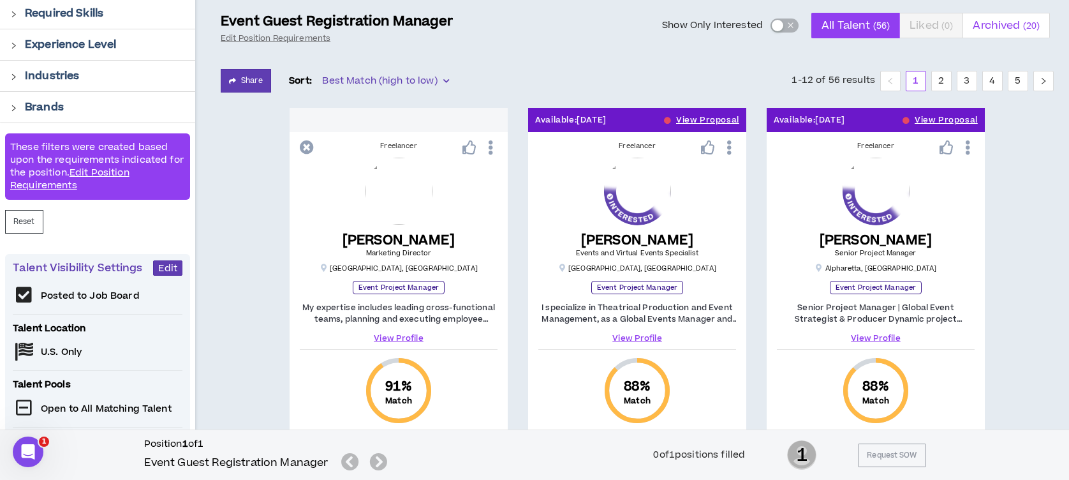
click at [1017, 30] on span "Archived ( 20 )" at bounding box center [1006, 25] width 67 height 31
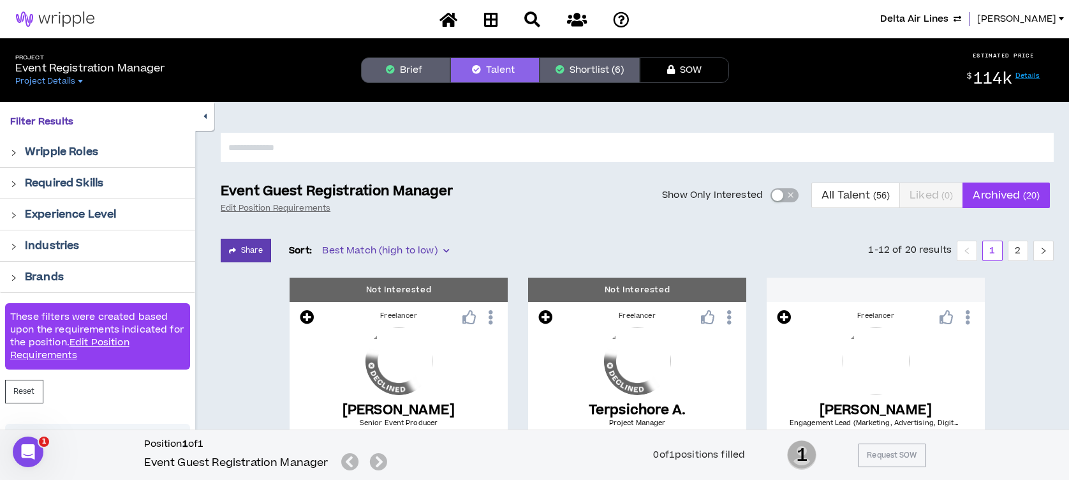
click at [397, 65] on button "Brief" at bounding box center [405, 70] width 89 height 26
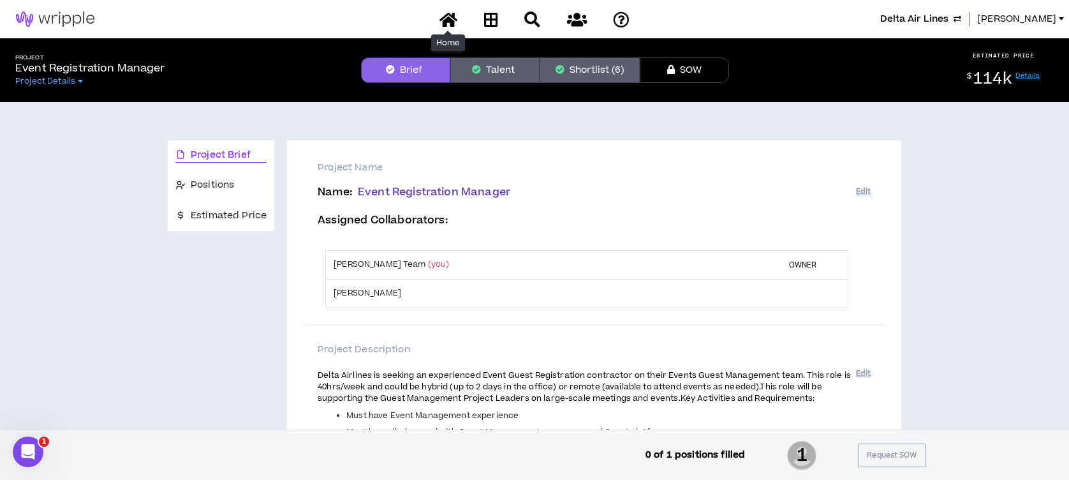
click at [449, 18] on icon at bounding box center [449, 19] width 18 height 16
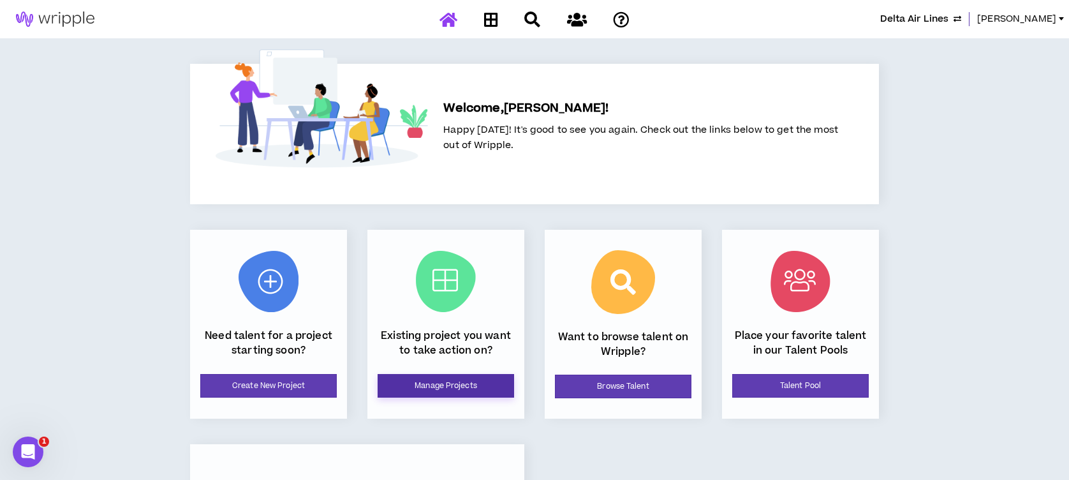
click at [427, 384] on link "Manage Projects" at bounding box center [446, 386] width 137 height 24
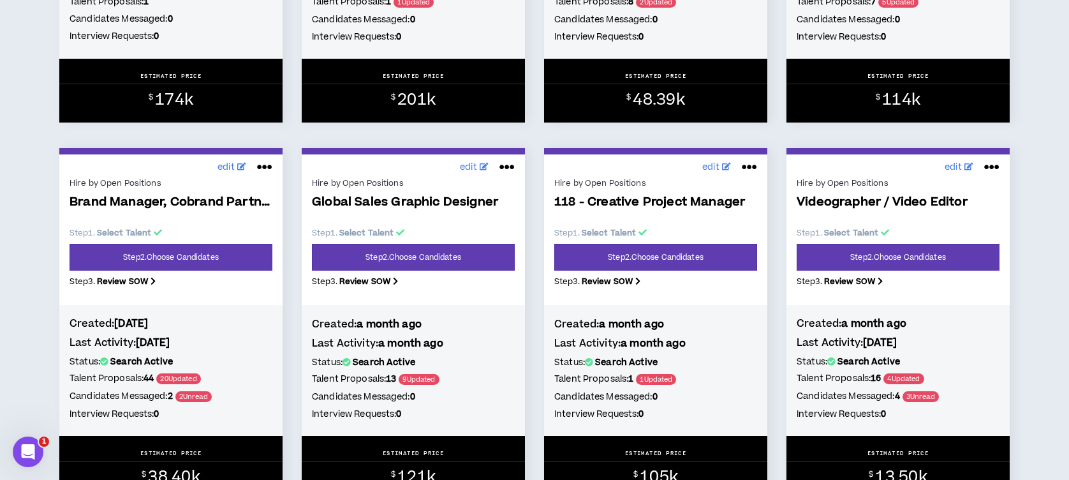
scroll to position [1276, 0]
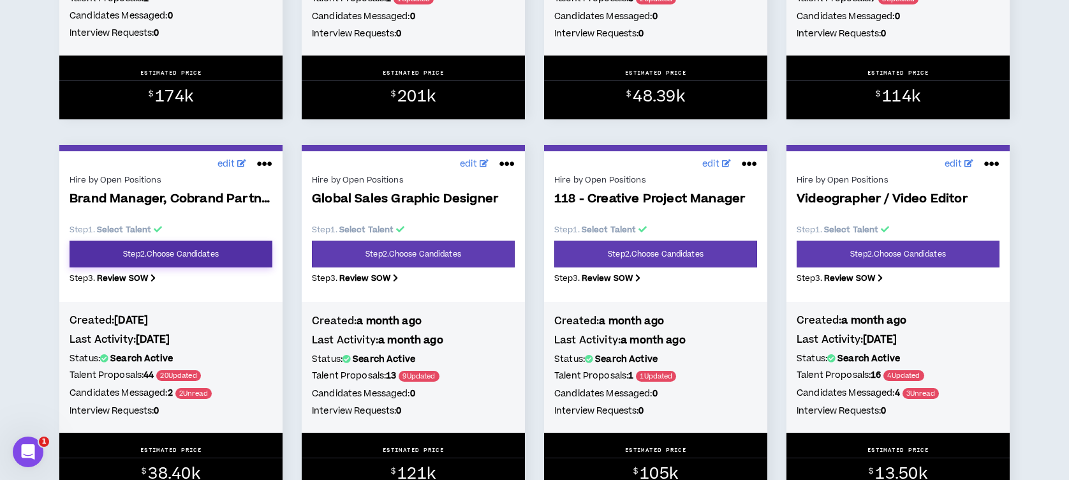
click at [177, 256] on link "Step 2 . Choose Candidates" at bounding box center [171, 254] width 203 height 27
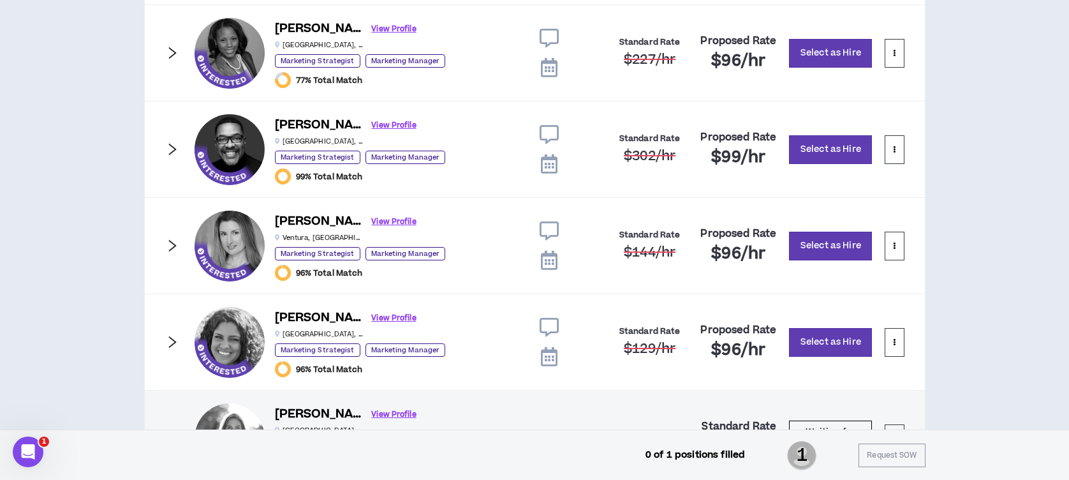
scroll to position [1627, 0]
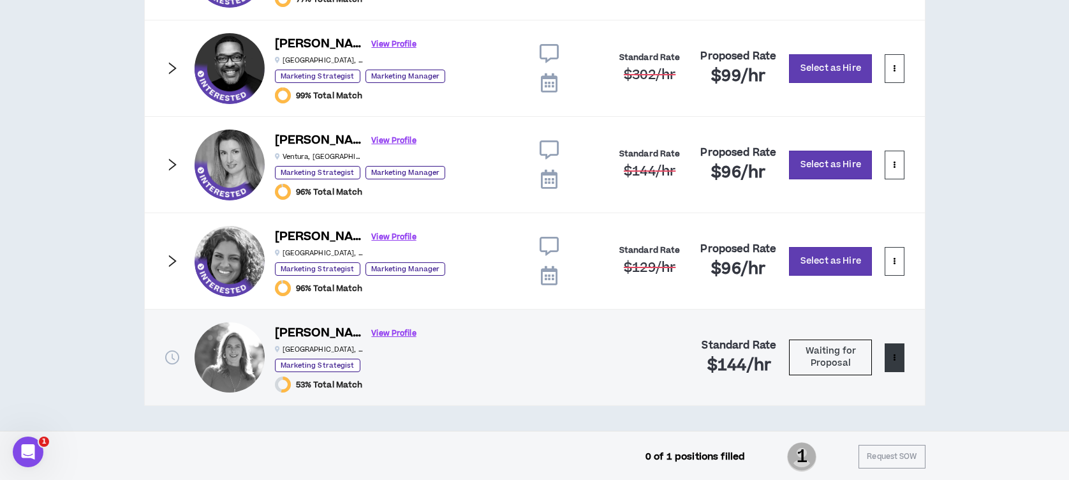
click at [896, 362] on button at bounding box center [894, 357] width 19 height 29
click at [870, 387] on span "Remove from shortlist" at bounding box center [844, 385] width 106 height 14
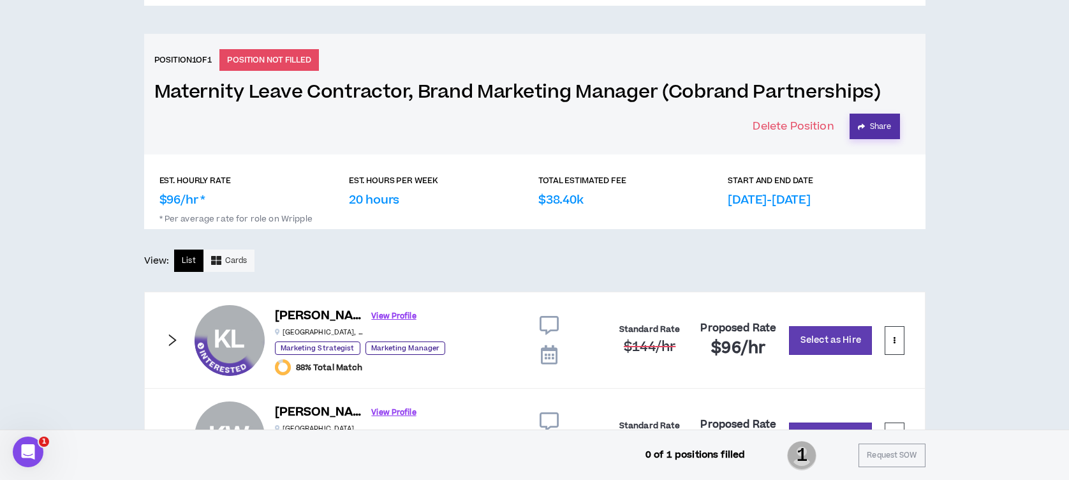
scroll to position [510, 0]
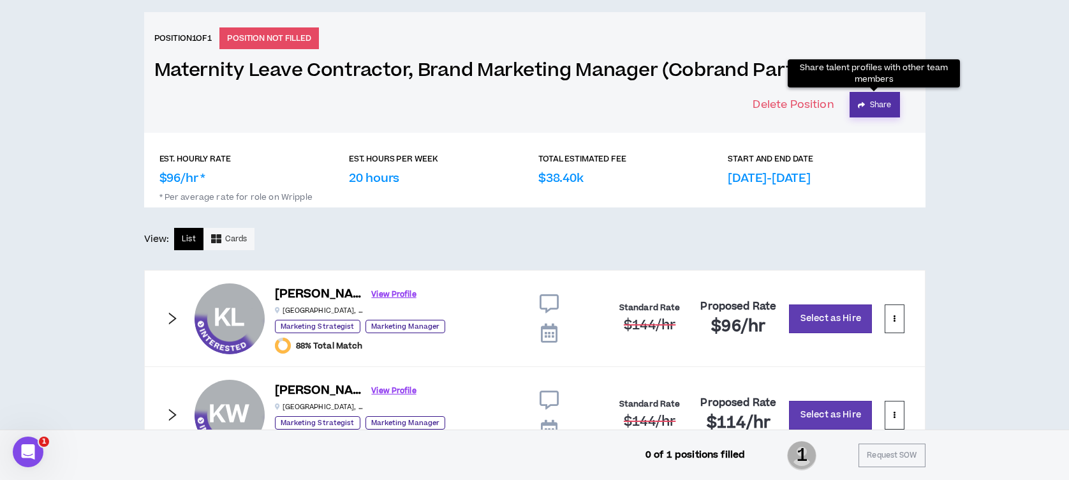
click at [877, 98] on button "Share" at bounding box center [875, 105] width 50 height 26
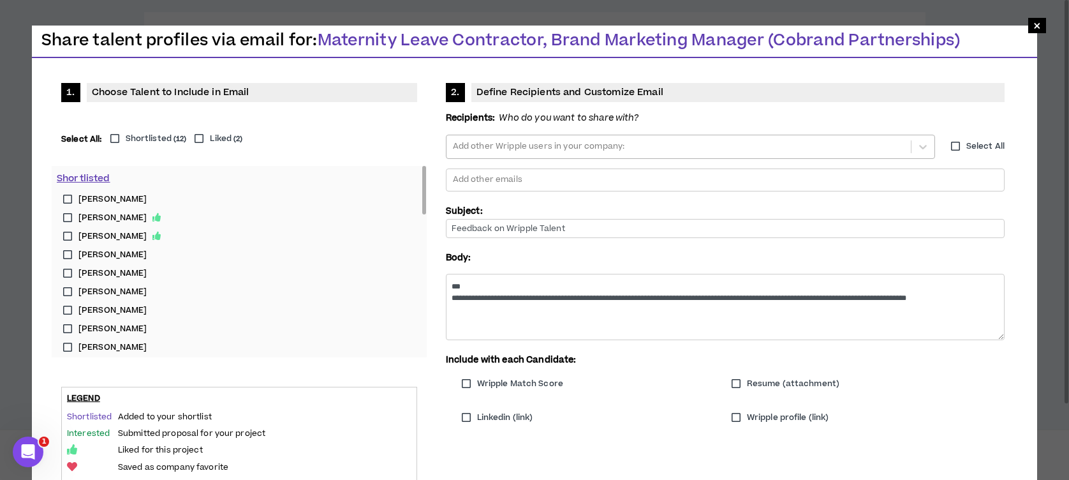
click at [615, 144] on div at bounding box center [679, 146] width 454 height 19
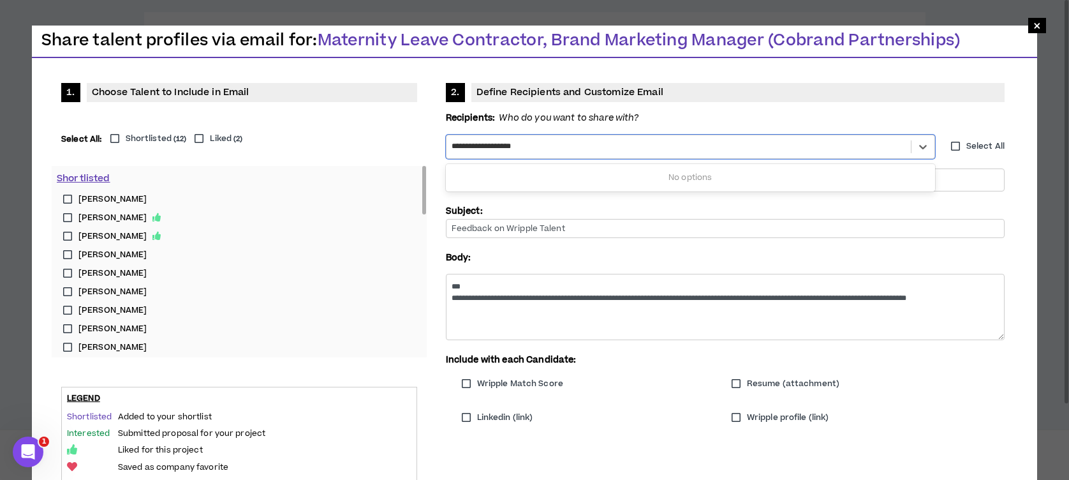
type input "**********"
click at [681, 115] on p "Recipients: Who do you want to share with?" at bounding box center [725, 118] width 559 height 13
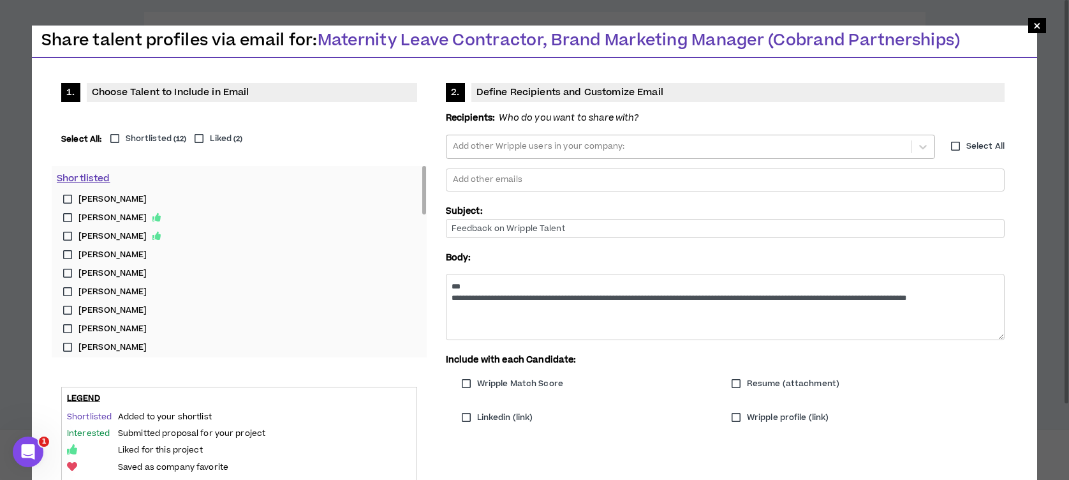
click at [531, 147] on div at bounding box center [679, 146] width 454 height 19
click at [619, 141] on div at bounding box center [679, 146] width 454 height 19
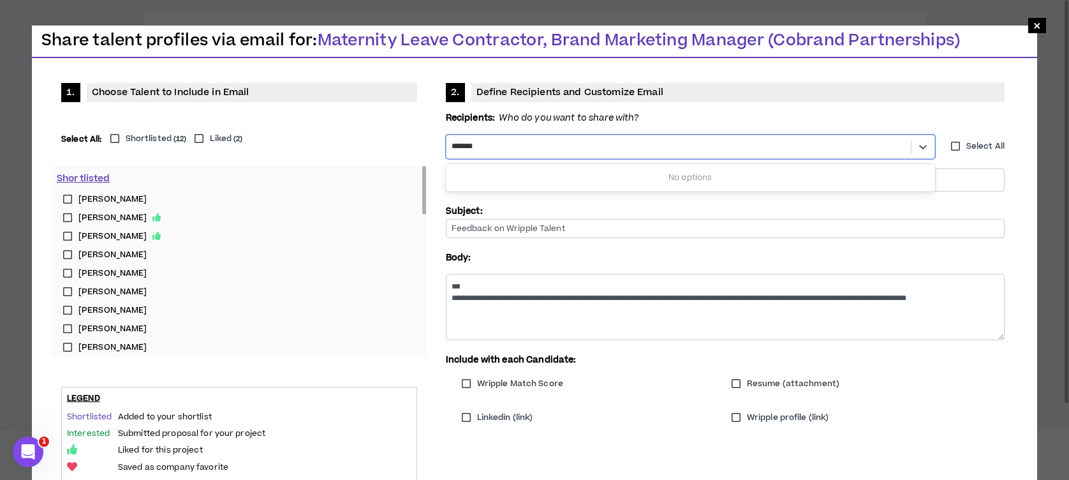
type input "*******"
click at [519, 229] on input "Feedback on Wripple Talent" at bounding box center [725, 228] width 559 height 19
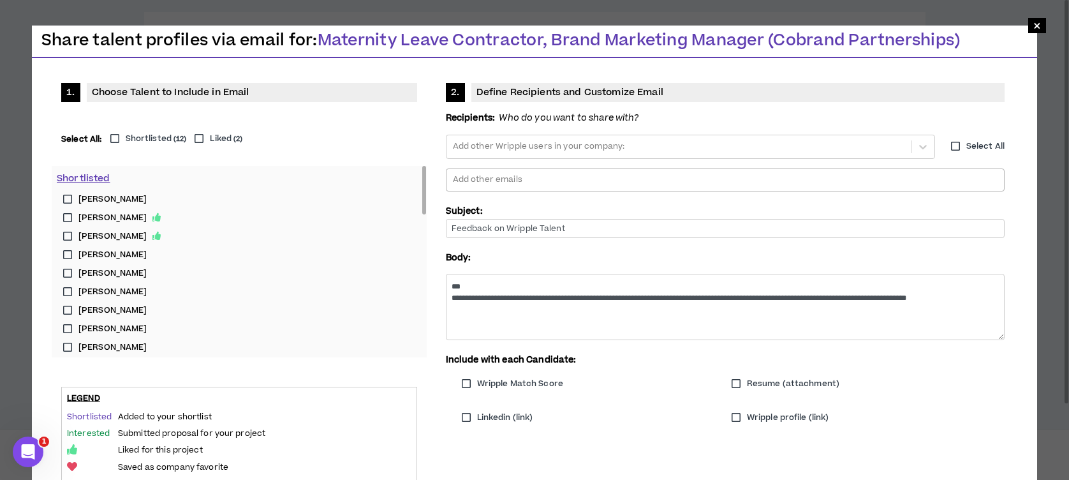
click at [503, 181] on div at bounding box center [725, 179] width 547 height 19
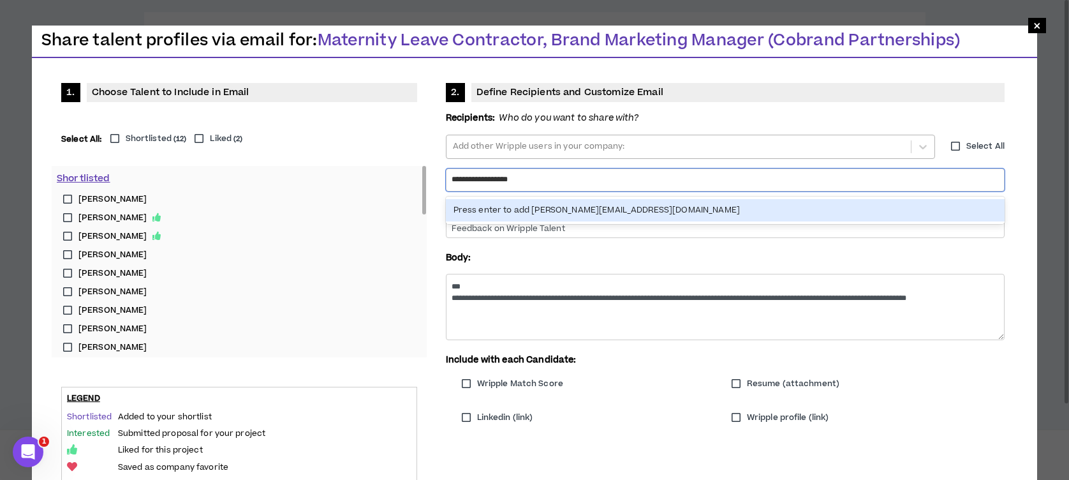
type input "**********"
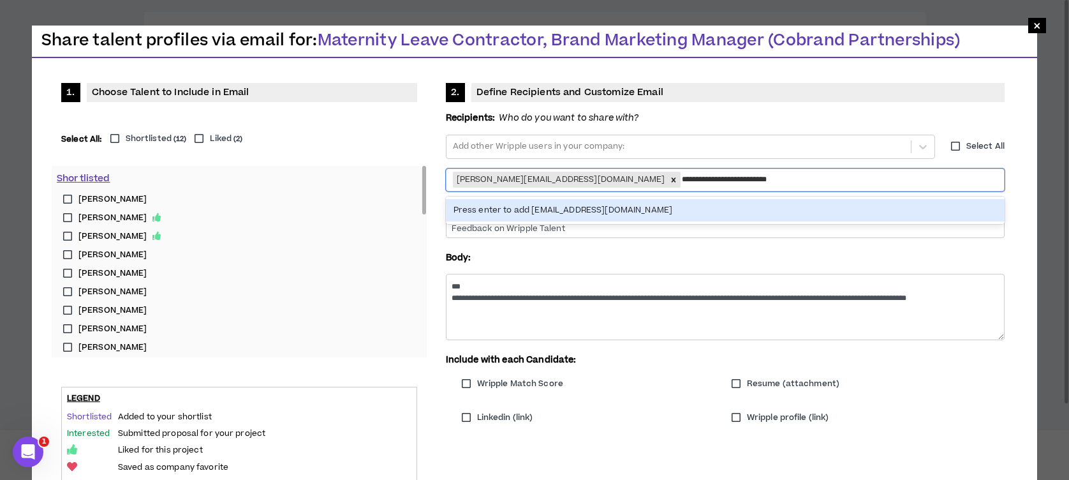
type input "**********"
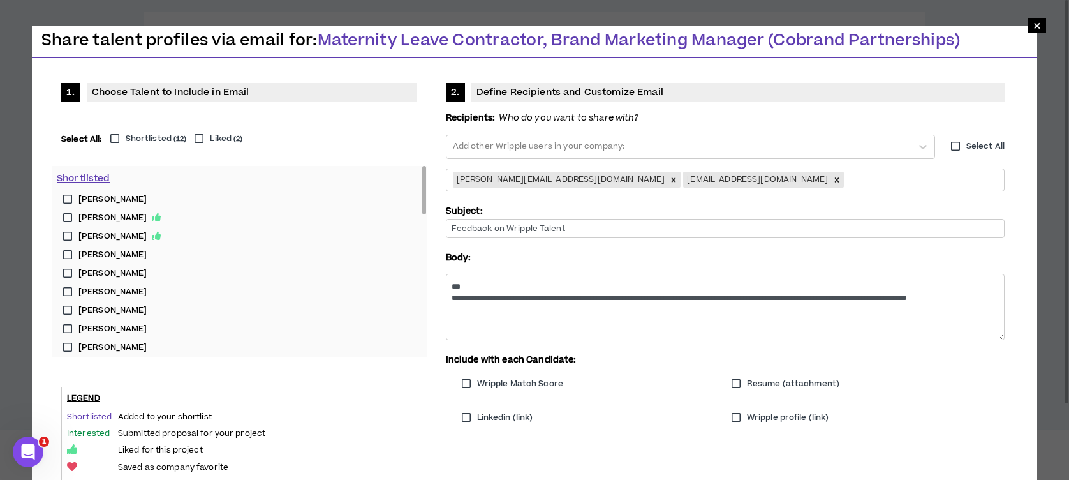
click at [68, 195] on label "[PERSON_NAME]" at bounding box center [239, 199] width 365 height 19
click at [69, 295] on label "[PERSON_NAME]" at bounding box center [239, 292] width 365 height 19
drag, startPoint x: 424, startPoint y: 204, endPoint x: 422, endPoint y: 218, distance: 14.8
click at [422, 218] on div at bounding box center [424, 205] width 4 height 48
click at [69, 288] on label "[PERSON_NAME]" at bounding box center [239, 290] width 365 height 19
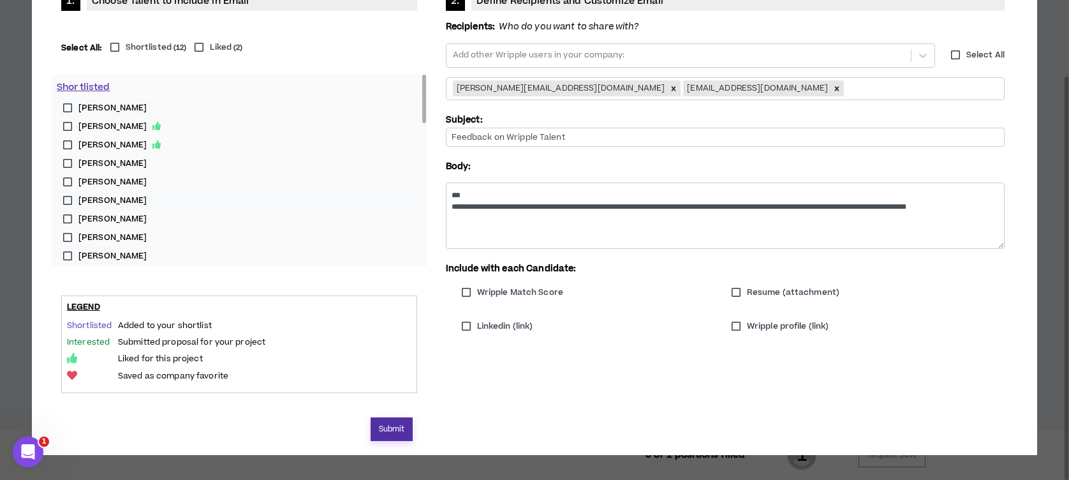
click at [395, 432] on button "Submit" at bounding box center [392, 429] width 43 height 24
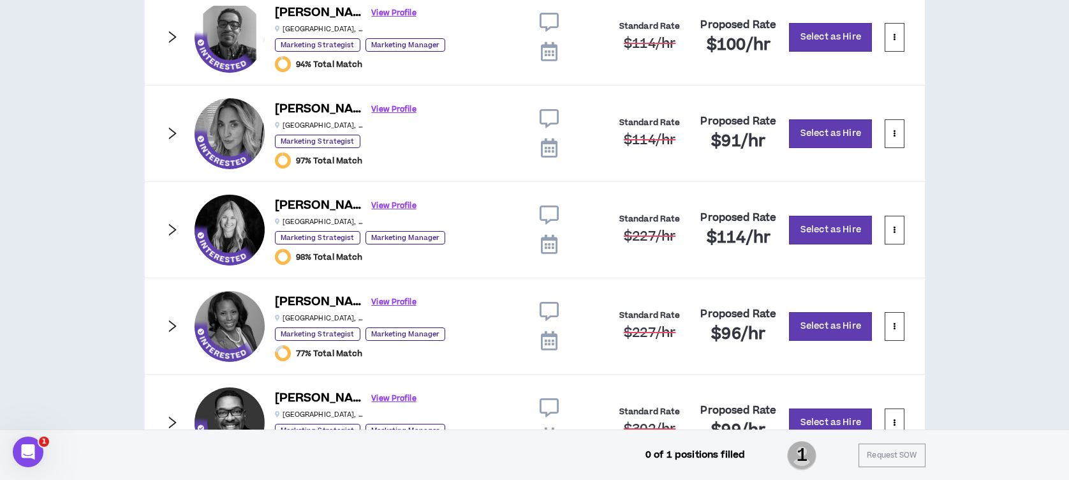
scroll to position [1276, 0]
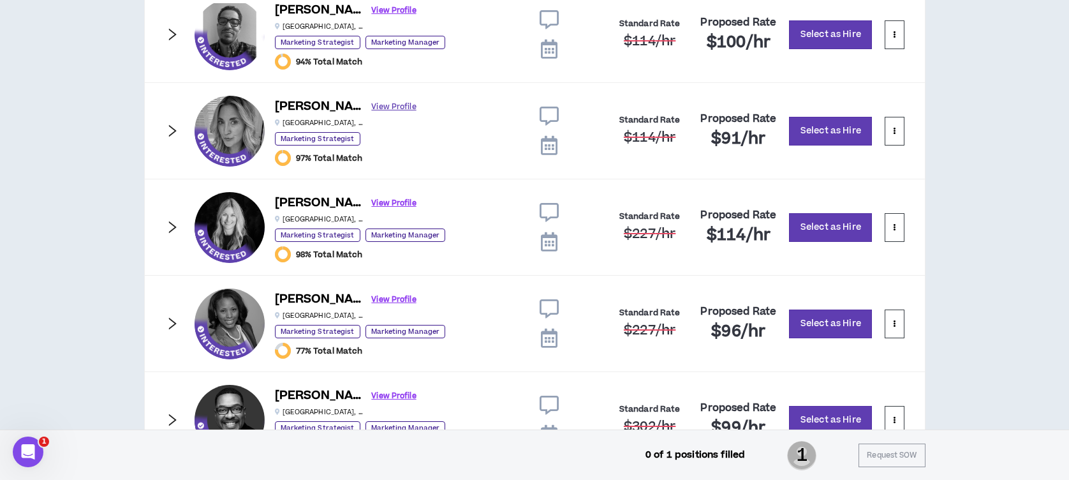
click at [372, 103] on link "View Profile" at bounding box center [394, 107] width 45 height 22
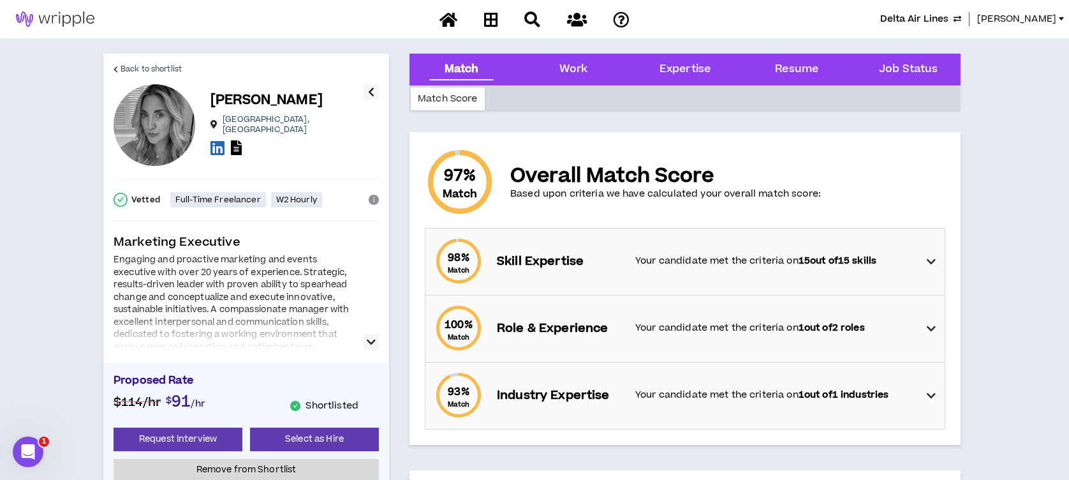
click at [370, 341] on icon "button" at bounding box center [371, 341] width 9 height 15
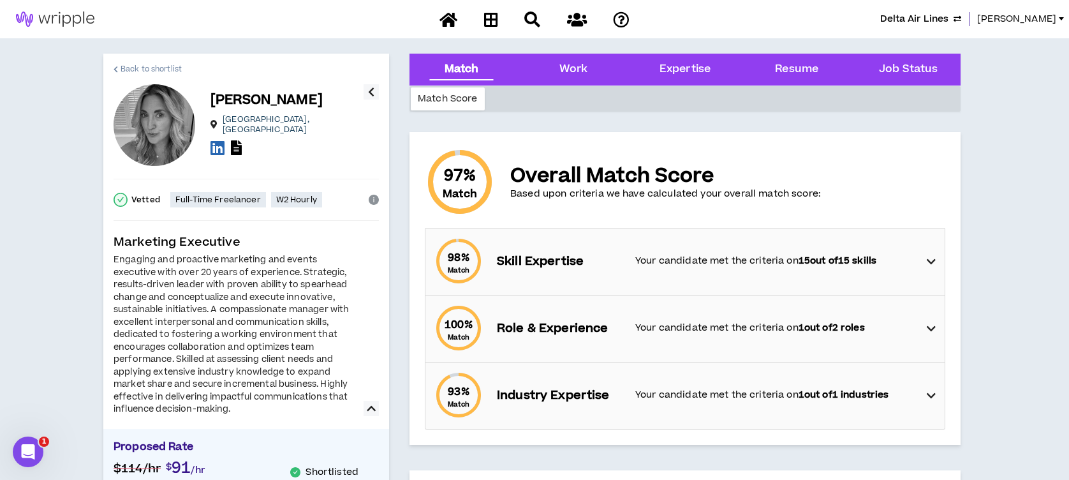
click at [173, 69] on span "Back to shortlist" at bounding box center [151, 69] width 61 height 12
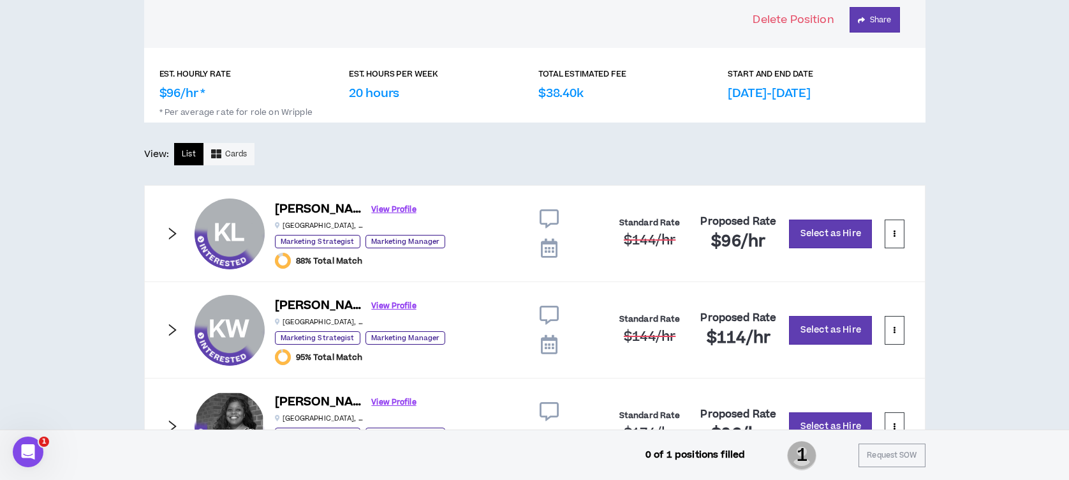
scroll to position [595, 0]
click at [372, 208] on link "View Profile" at bounding box center [394, 209] width 45 height 22
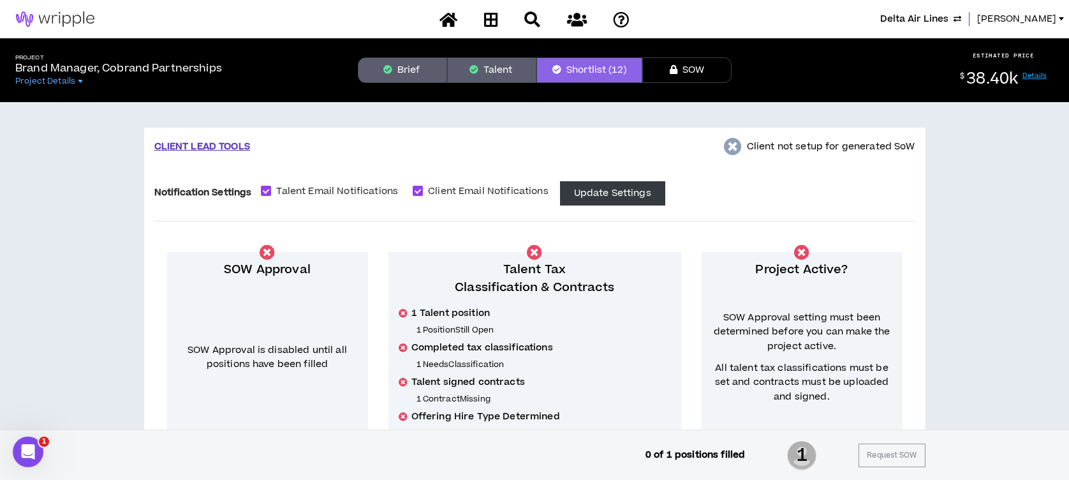
click at [487, 71] on button "Talent" at bounding box center [491, 70] width 89 height 26
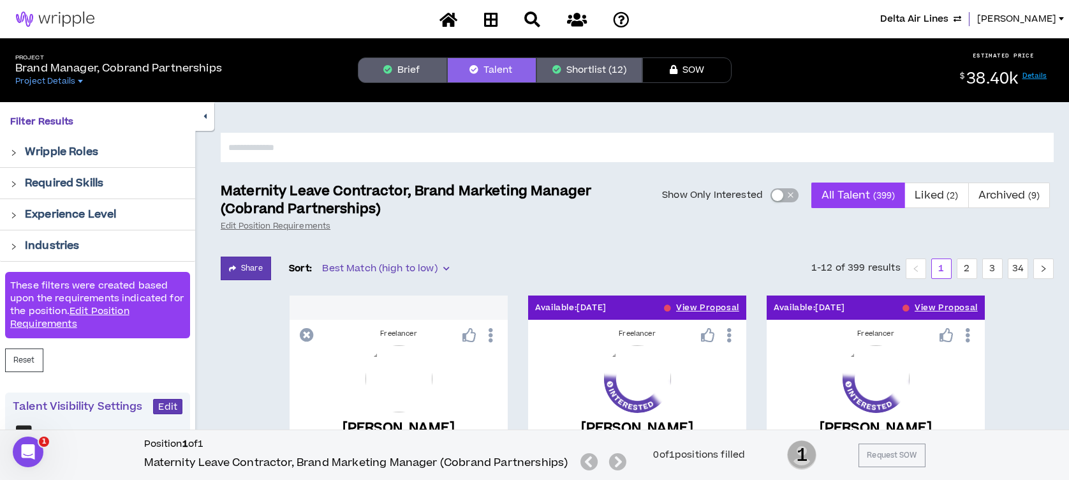
click at [780, 193] on div "button" at bounding box center [777, 194] width 11 height 11
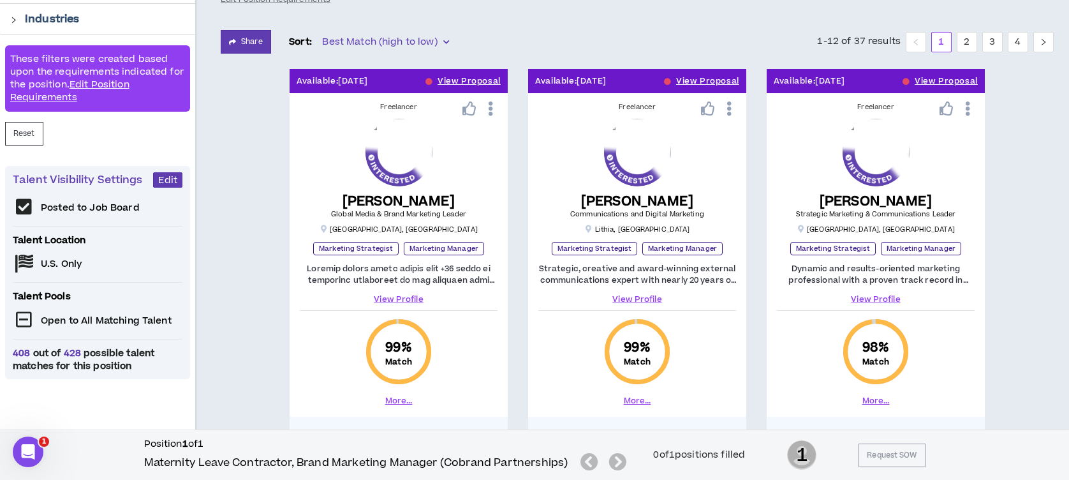
scroll to position [142, 0]
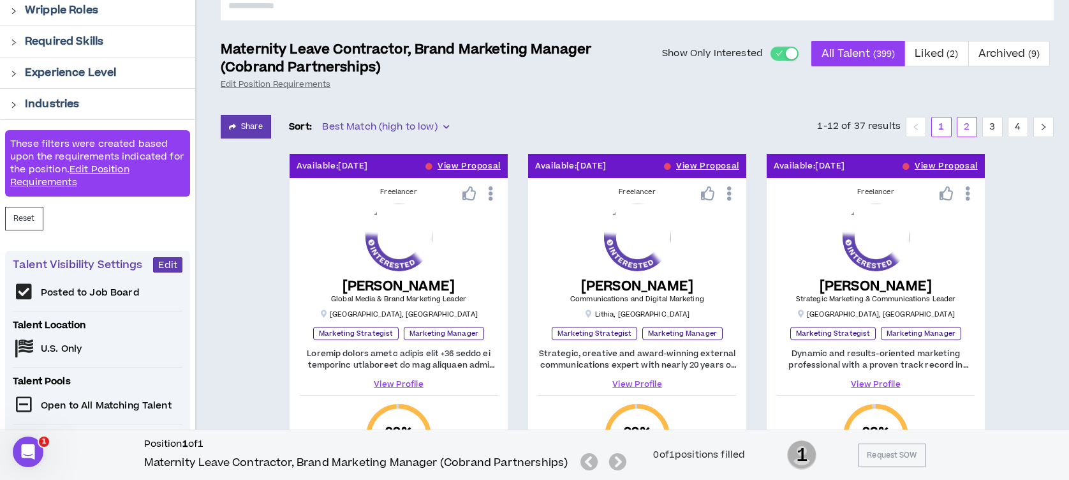
click at [967, 127] on link "2" at bounding box center [967, 126] width 19 height 19
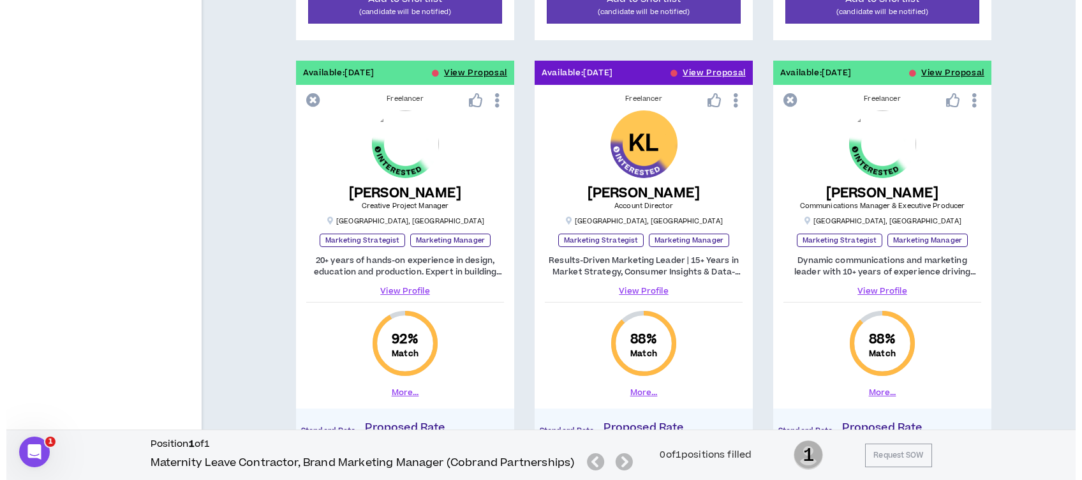
scroll to position [1758, 0]
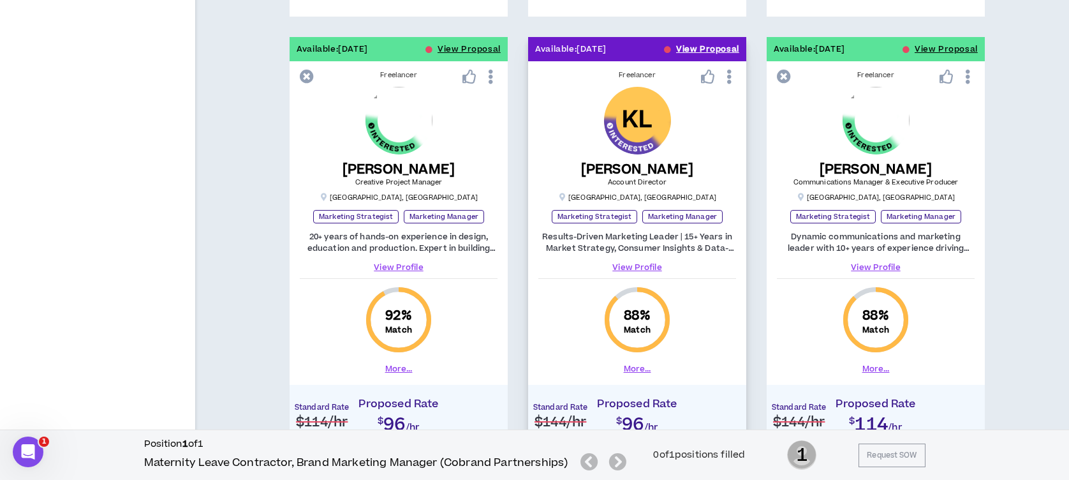
click at [725, 43] on button "View Proposal" at bounding box center [707, 49] width 63 height 24
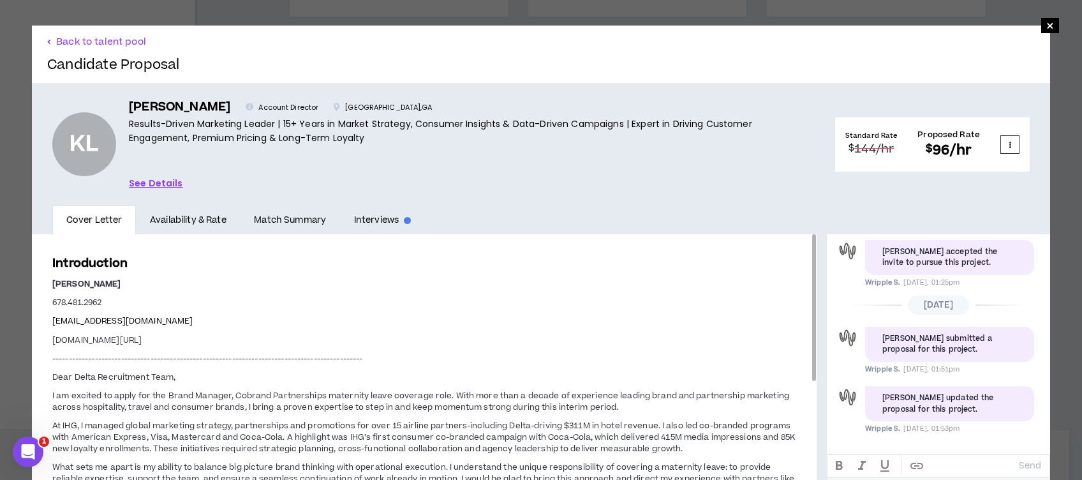
scroll to position [41, 0]
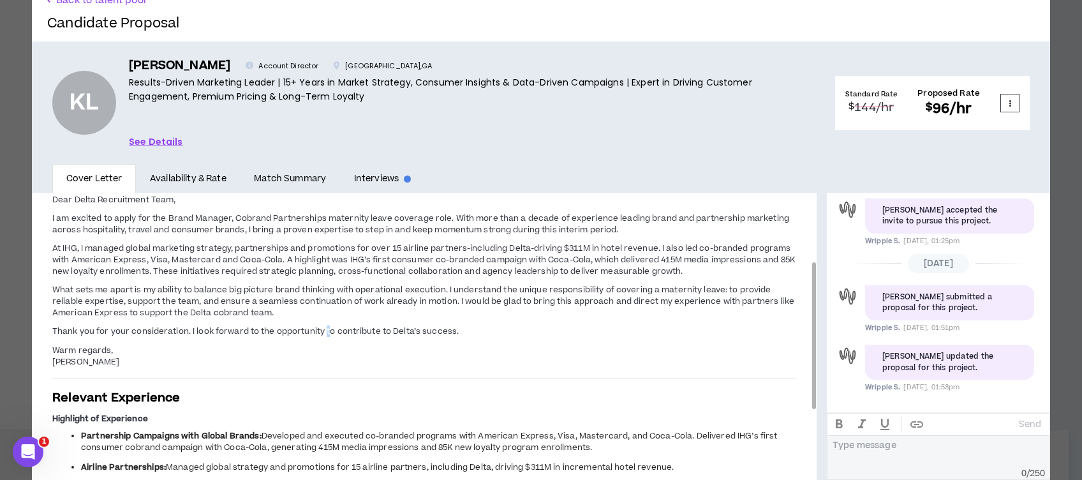
click at [327, 323] on span "[PERSON_NAME] 678.481.2962 [EMAIL_ADDRESS][DOMAIN_NAME] [DOMAIN_NAME][URL] ----…" at bounding box center [424, 234] width 744 height 269
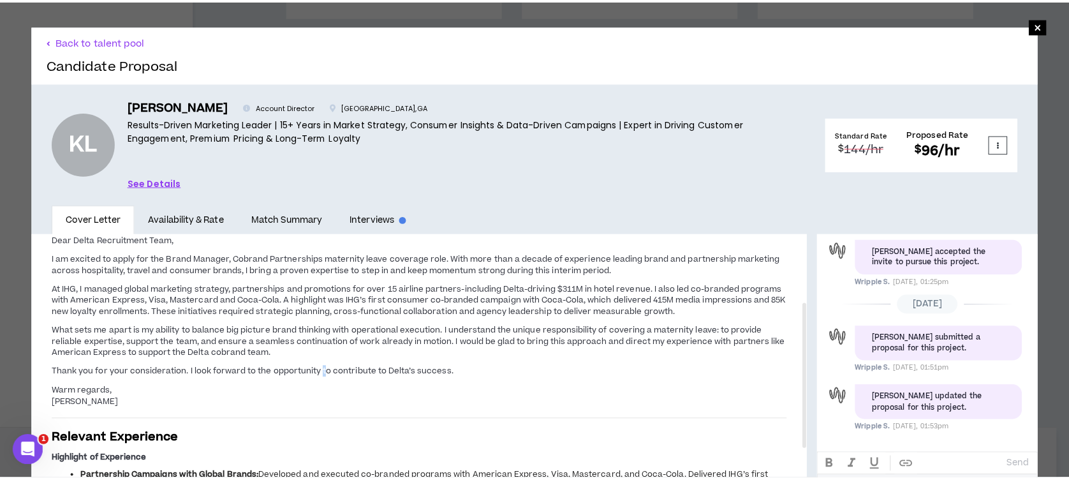
scroll to position [0, 0]
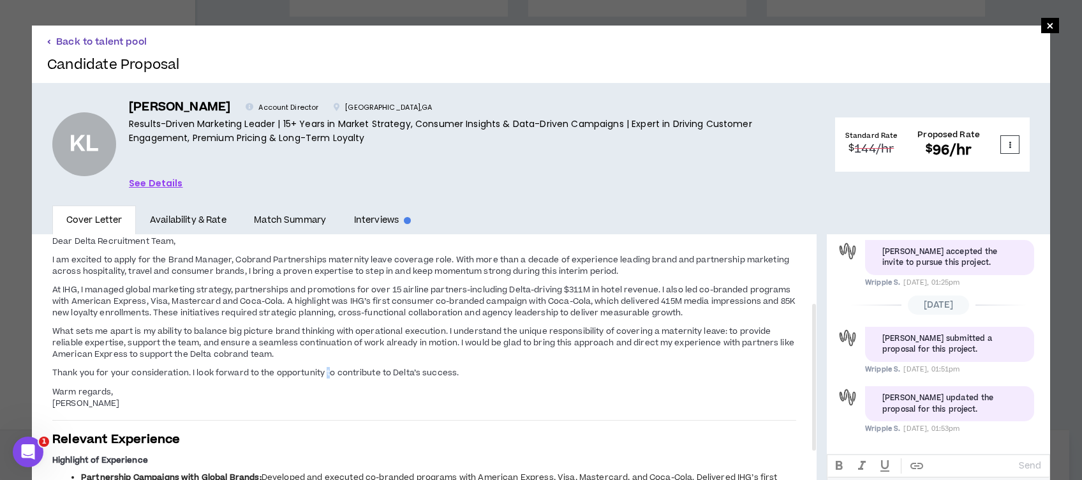
click at [110, 40] on button "Back to talent pool" at bounding box center [97, 42] width 100 height 12
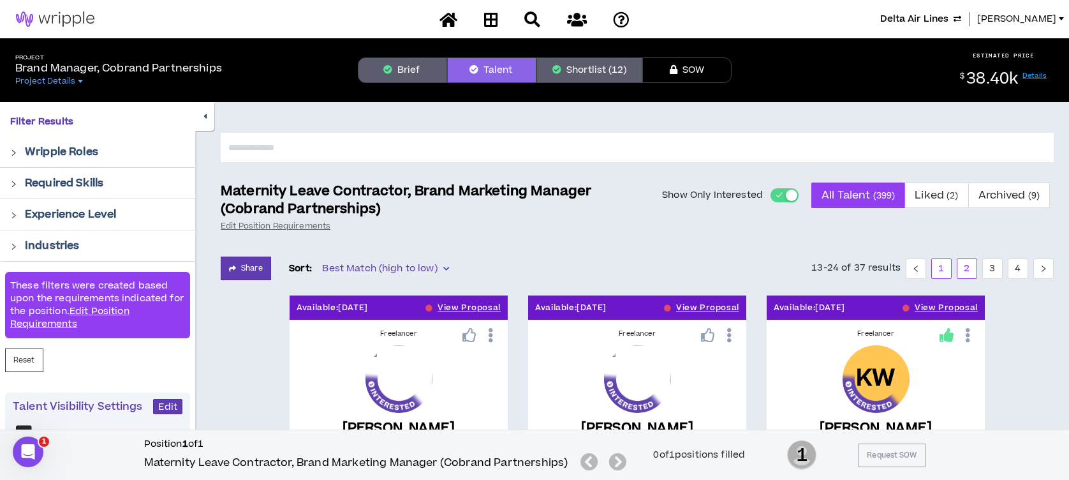
click at [946, 270] on link "1" at bounding box center [941, 268] width 19 height 19
click at [602, 66] on button "Shortlist (12)" at bounding box center [590, 70] width 106 height 26
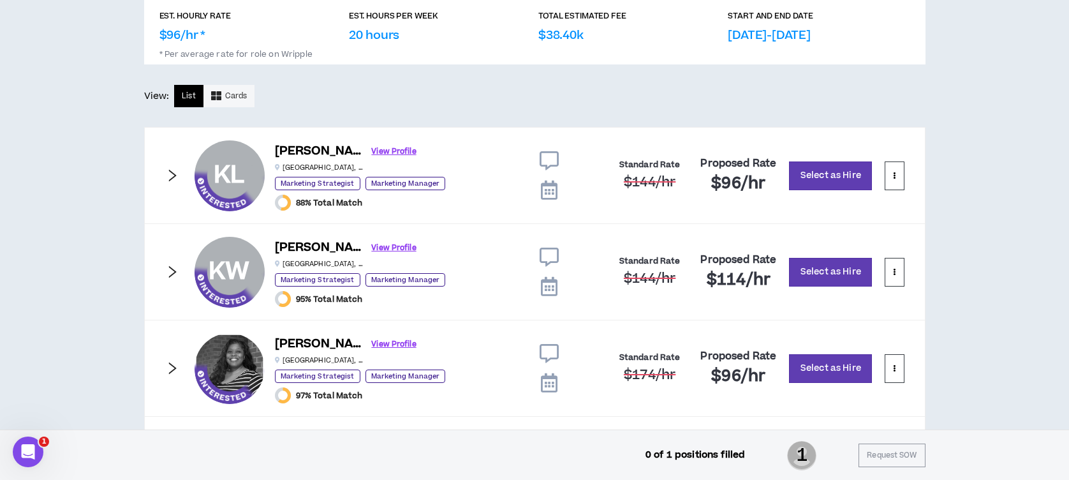
scroll to position [739, 0]
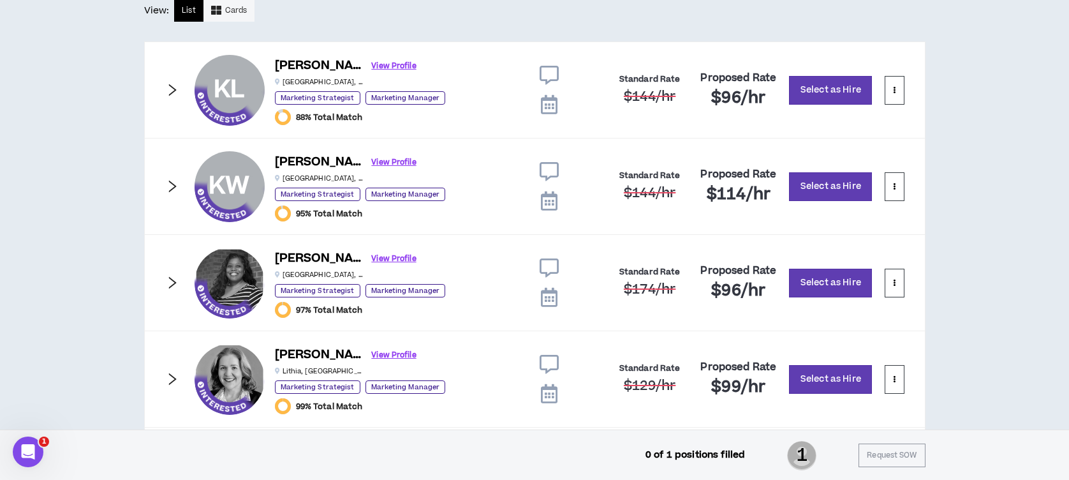
click at [167, 89] on icon "right" at bounding box center [172, 90] width 14 height 14
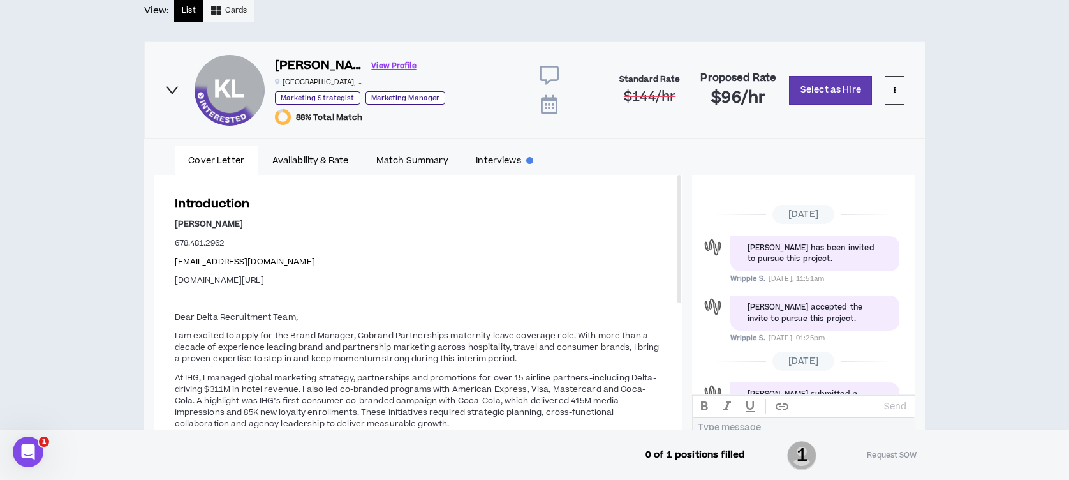
scroll to position [115, 0]
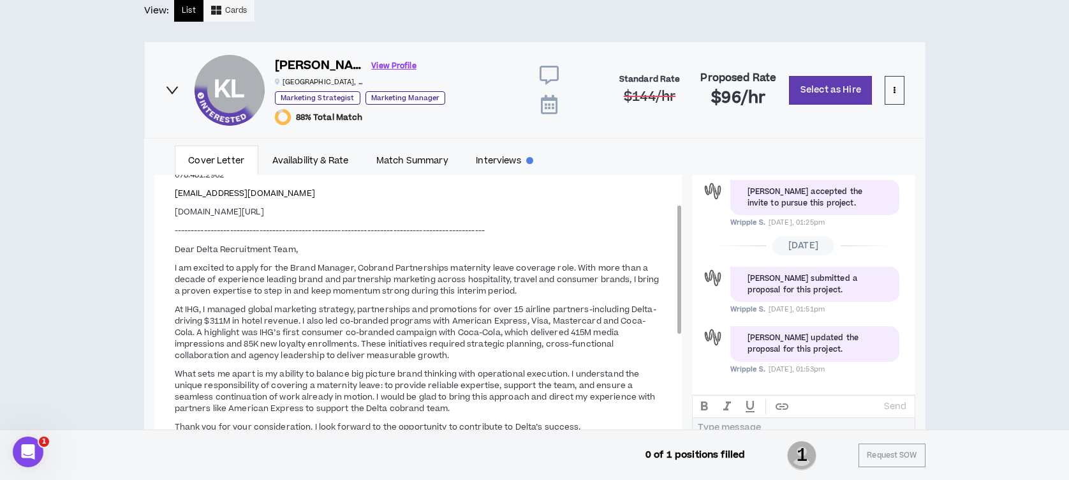
click at [628, 284] on p "I am excited to apply for the Brand Manager, Cobrand Partnerships maternity lea…" at bounding box center [418, 279] width 487 height 36
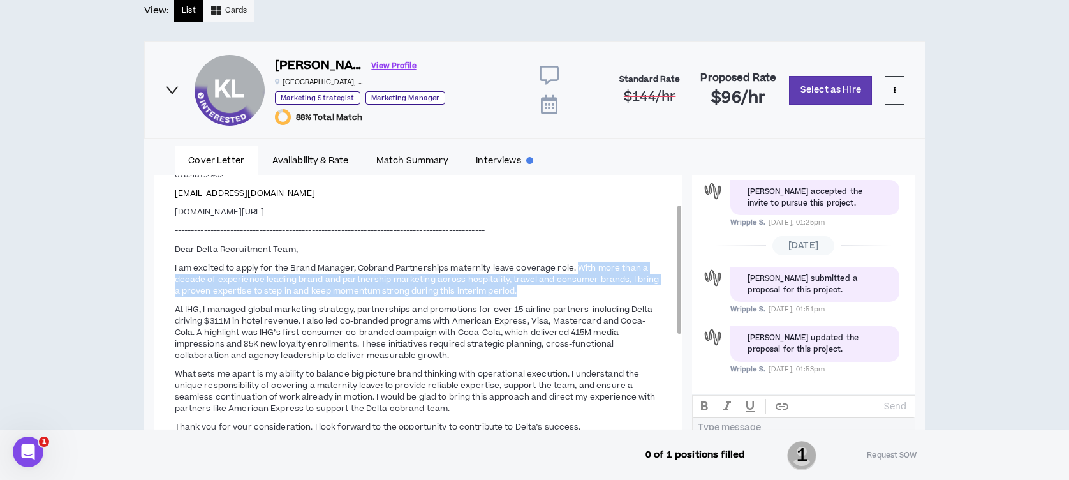
drag, startPoint x: 575, startPoint y: 268, endPoint x: 621, endPoint y: 285, distance: 49.1
click at [621, 285] on p "I am excited to apply for the Brand Manager, Cobrand Partnerships maternity lea…" at bounding box center [418, 279] width 487 height 36
drag, startPoint x: 621, startPoint y: 285, endPoint x: 481, endPoint y: 288, distance: 140.4
copy span "With more than a decade of experience leading brand and partnership marketing a…"
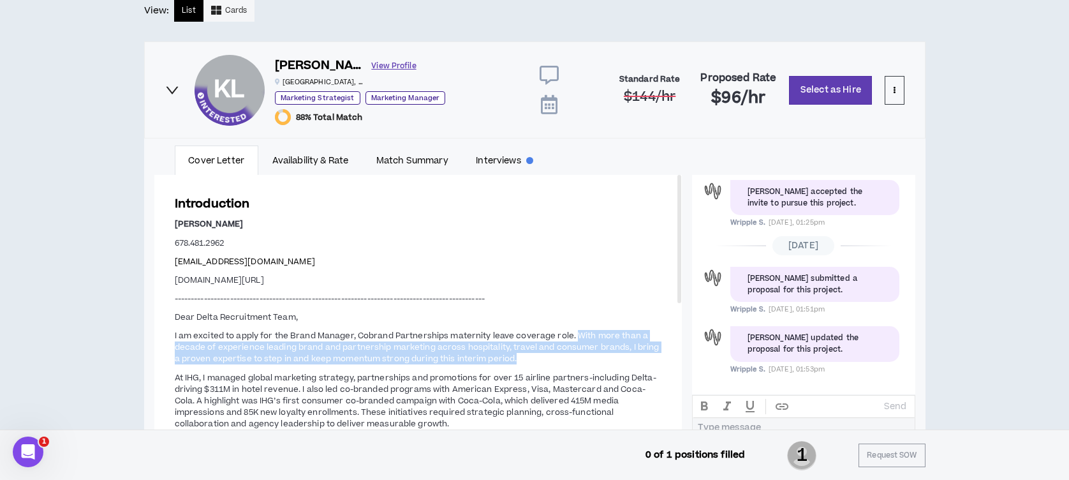
click at [372, 62] on link "View Profile" at bounding box center [394, 66] width 45 height 22
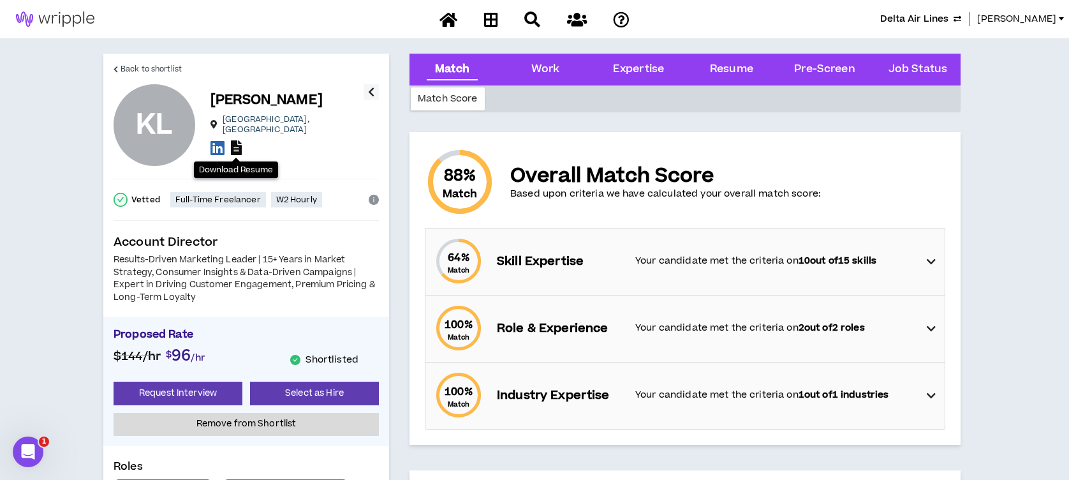
click at [238, 143] on icon at bounding box center [236, 147] width 11 height 15
click at [151, 64] on span "Back to shortlist" at bounding box center [151, 69] width 61 height 12
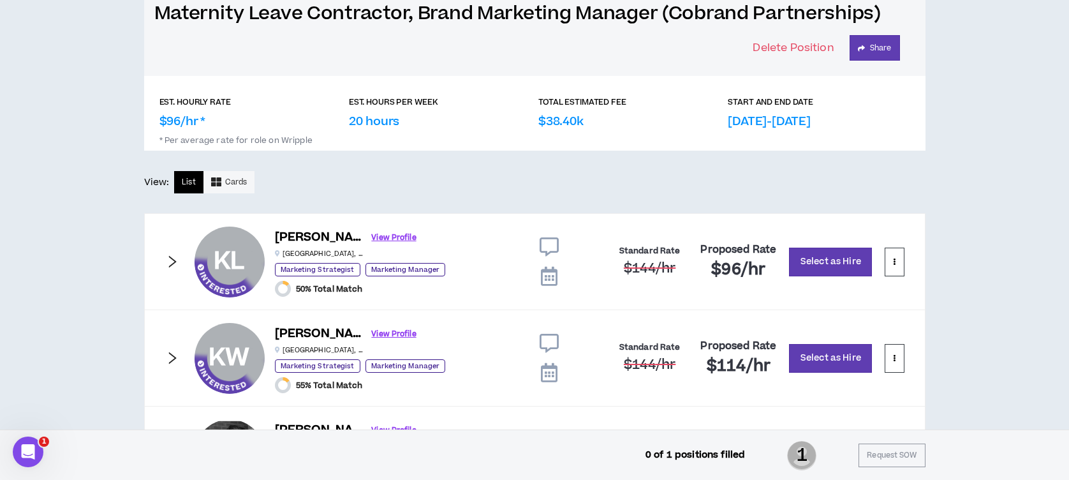
scroll to position [739, 0]
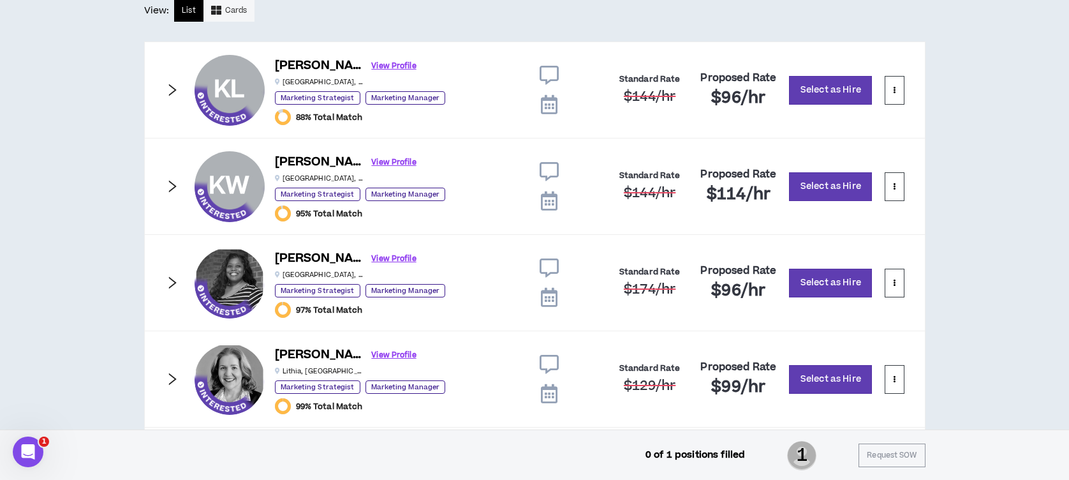
click at [168, 87] on icon "right" at bounding box center [172, 90] width 14 height 14
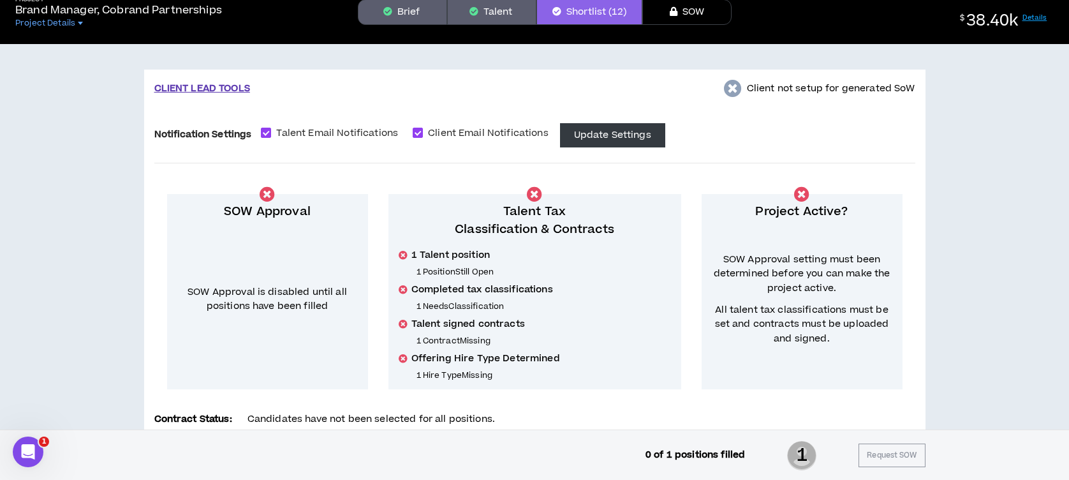
scroll to position [0, 0]
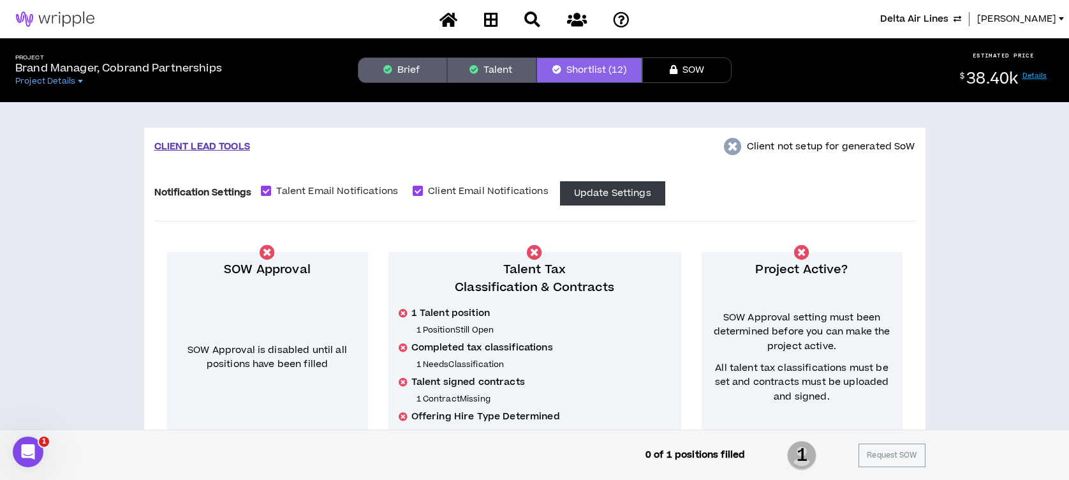
click at [577, 72] on button "Shortlist (12)" at bounding box center [590, 70] width 106 height 26
click at [579, 69] on button "Shortlist (12)" at bounding box center [590, 70] width 106 height 26
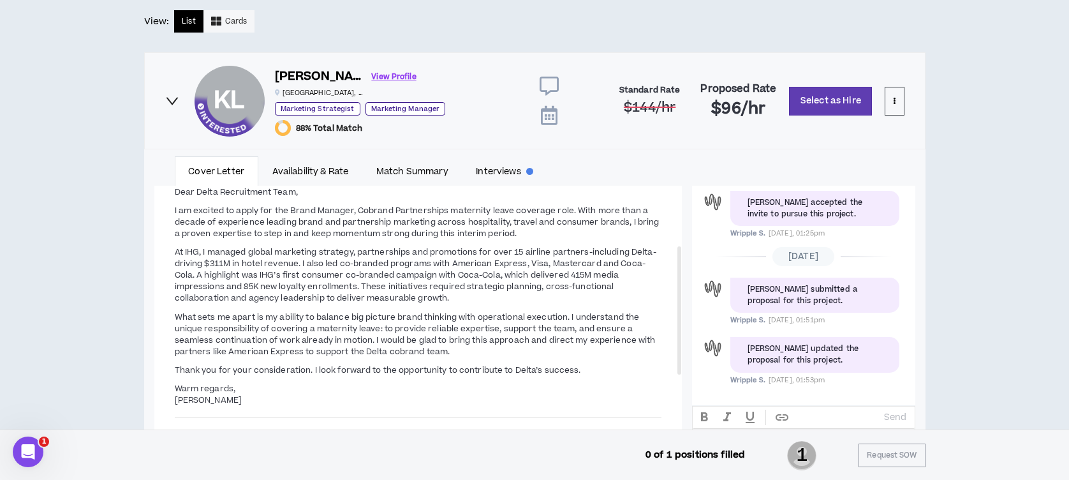
scroll to position [766, 0]
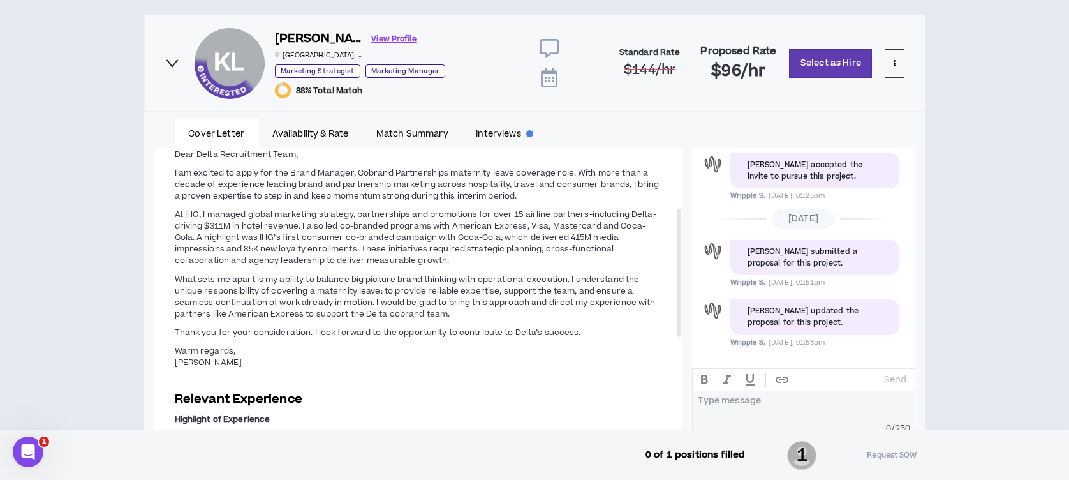
click at [172, 63] on icon "right" at bounding box center [172, 63] width 14 height 14
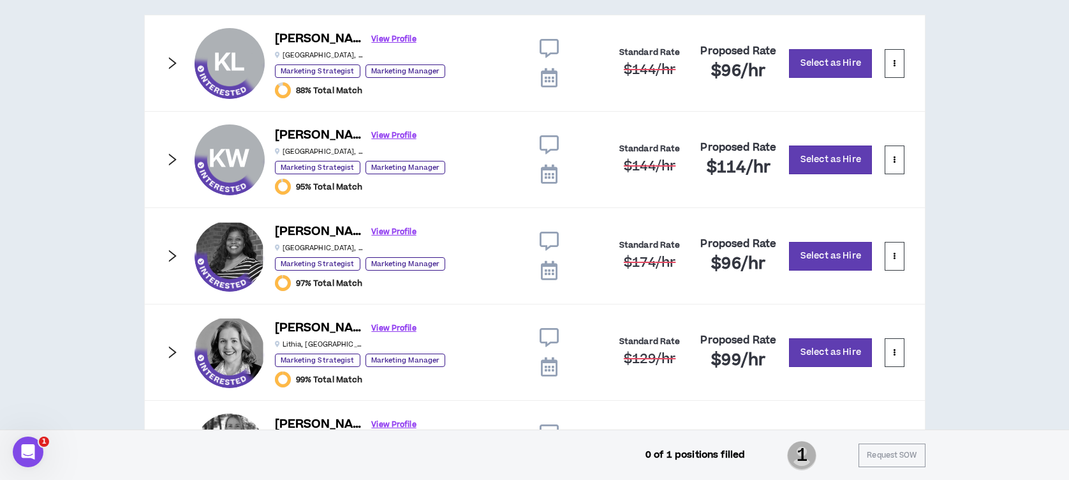
click at [168, 259] on icon "right" at bounding box center [172, 256] width 14 height 14
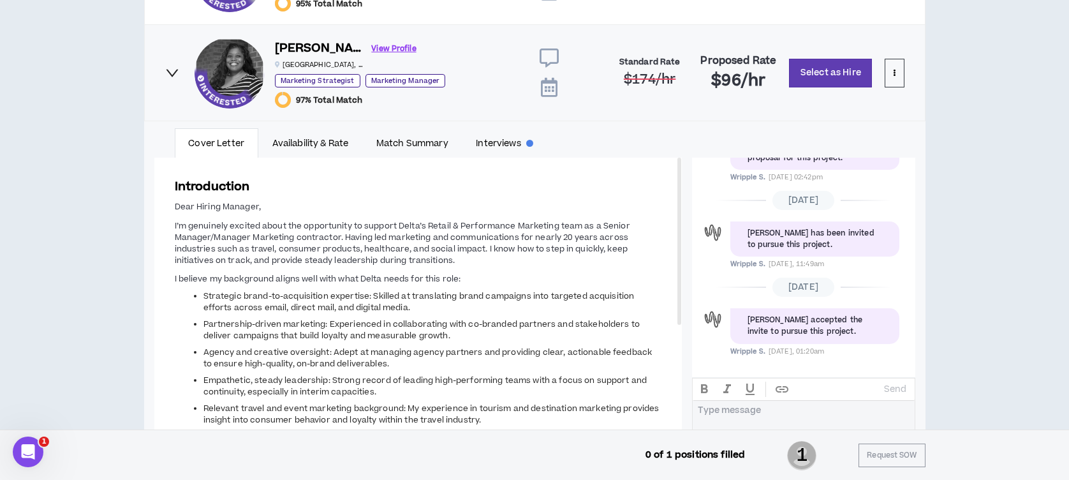
scroll to position [945, 0]
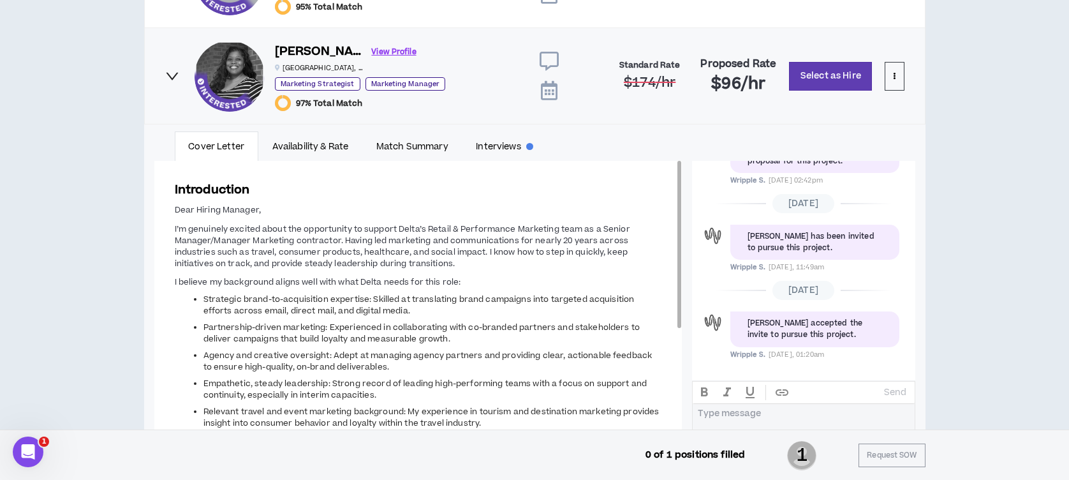
click at [365, 406] on span "Relevant travel and event marketing background: My experience in tourism and de…" at bounding box center [432, 417] width 456 height 23
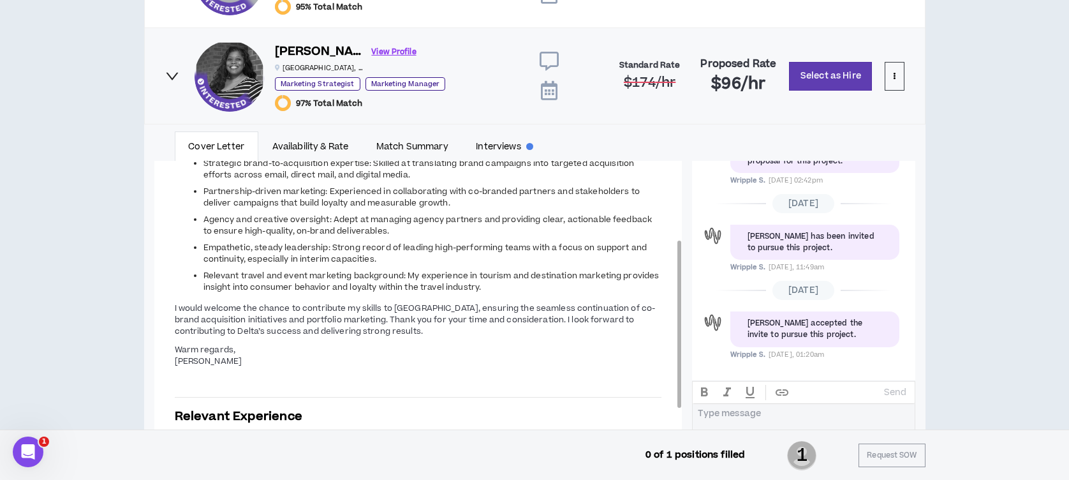
click at [365, 359] on p "Warm regards, [PERSON_NAME]" at bounding box center [418, 355] width 487 height 25
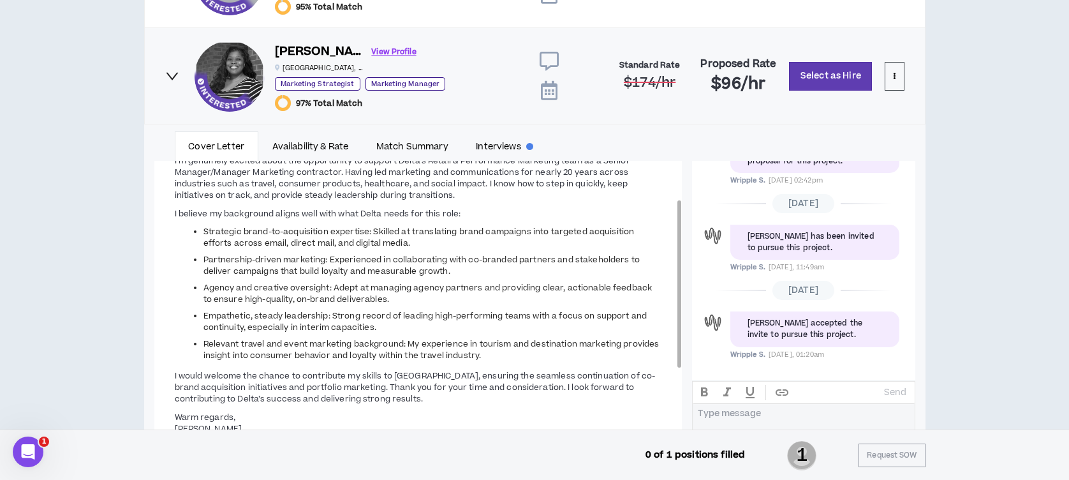
click at [356, 362] on span "Dear Hiring Manager, I’m genuinely excited about the opportunity to support Del…" at bounding box center [418, 294] width 487 height 319
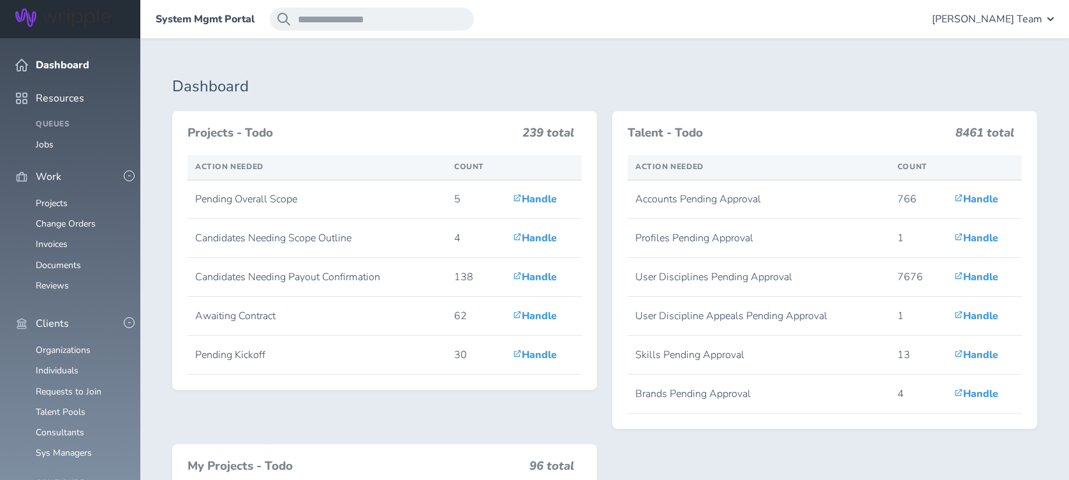
scroll to position [340, 0]
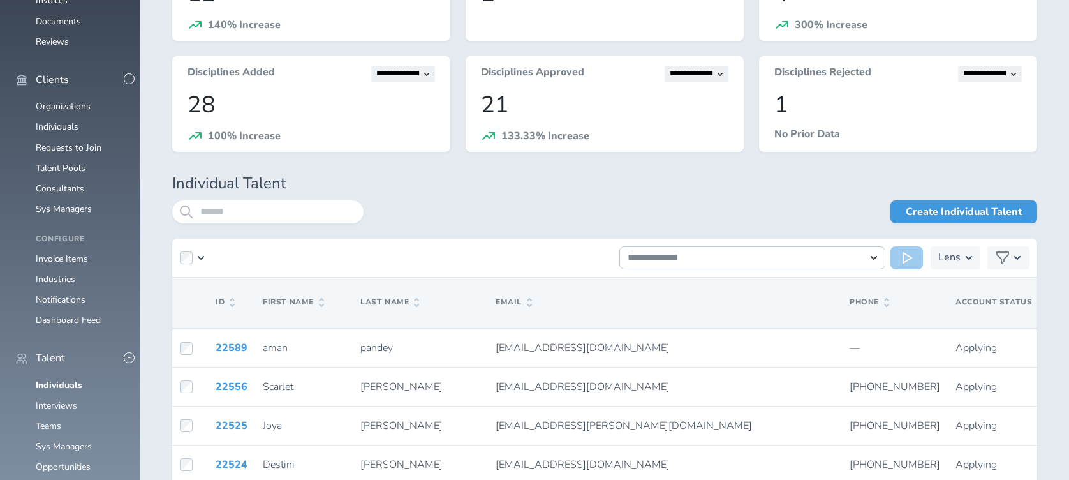
scroll to position [255, 0]
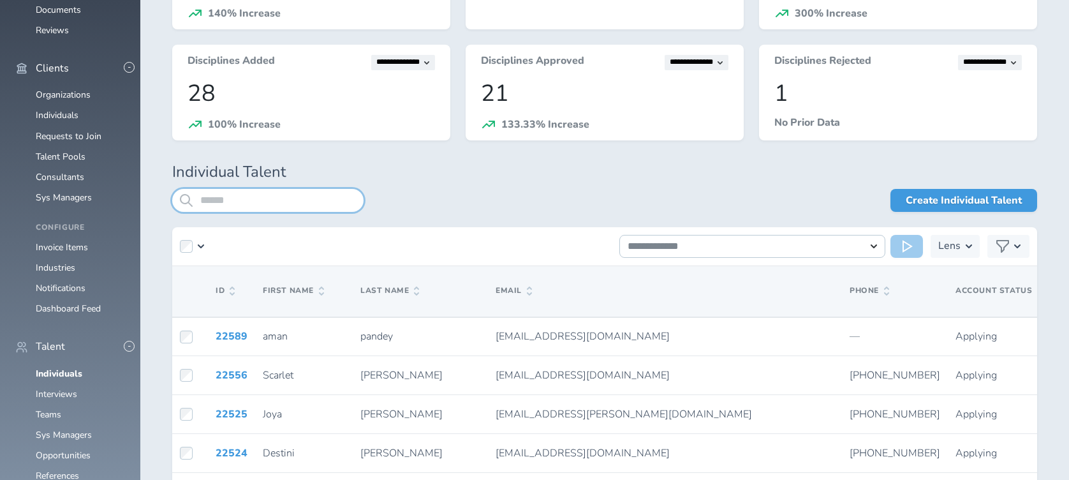
click at [218, 193] on input "search" at bounding box center [267, 200] width 191 height 23
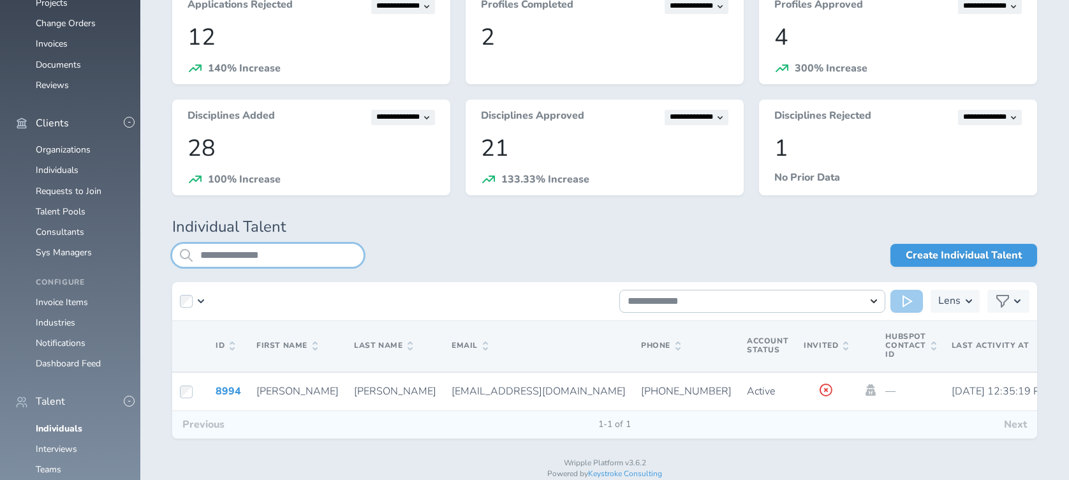
scroll to position [235, 0]
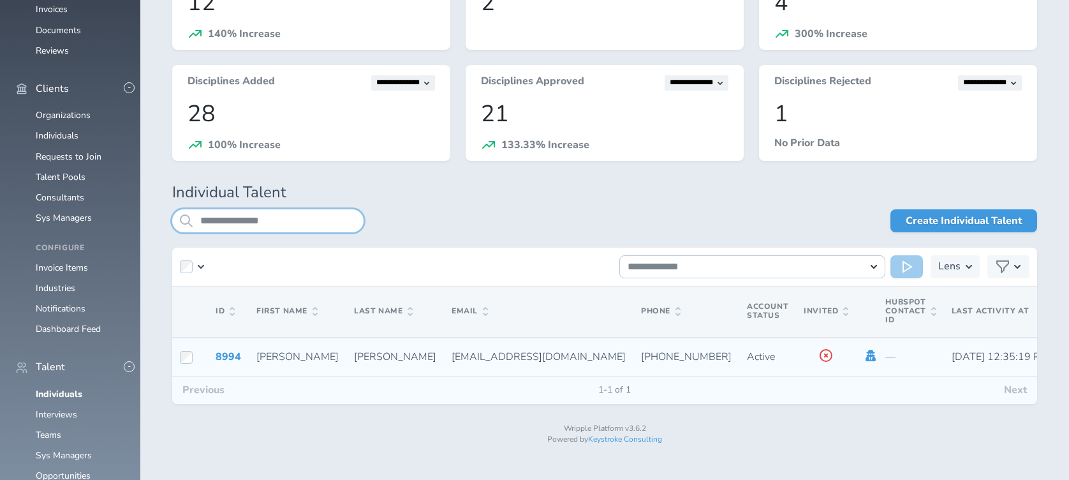
type input "**********"
click at [866, 357] on icon at bounding box center [871, 355] width 10 height 11
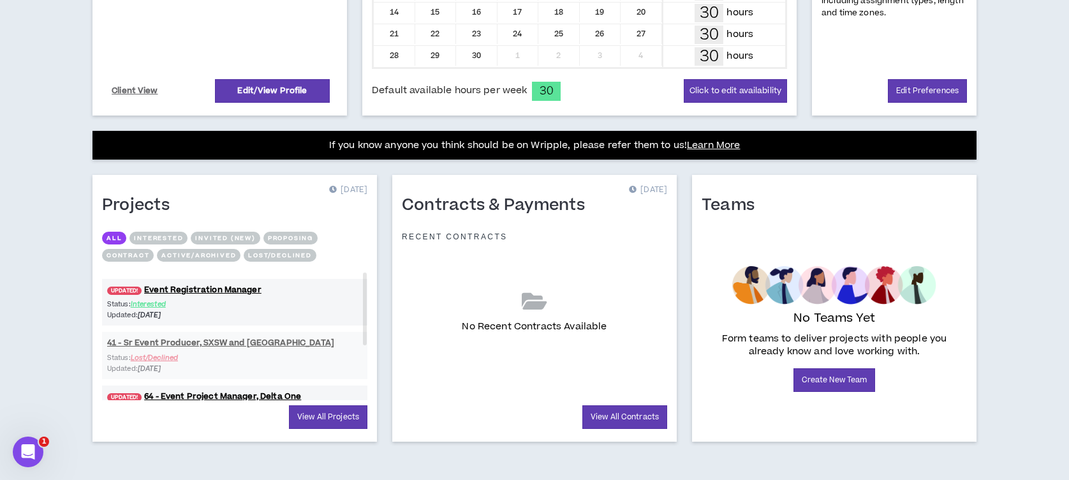
scroll to position [380, 0]
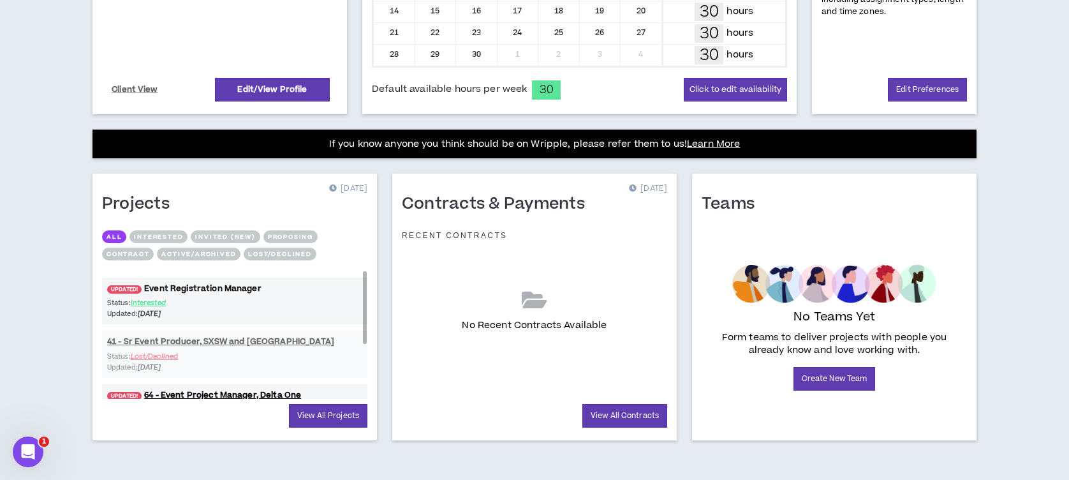
click at [235, 285] on link "UPDATED! Event Registration Manager" at bounding box center [234, 289] width 265 height 12
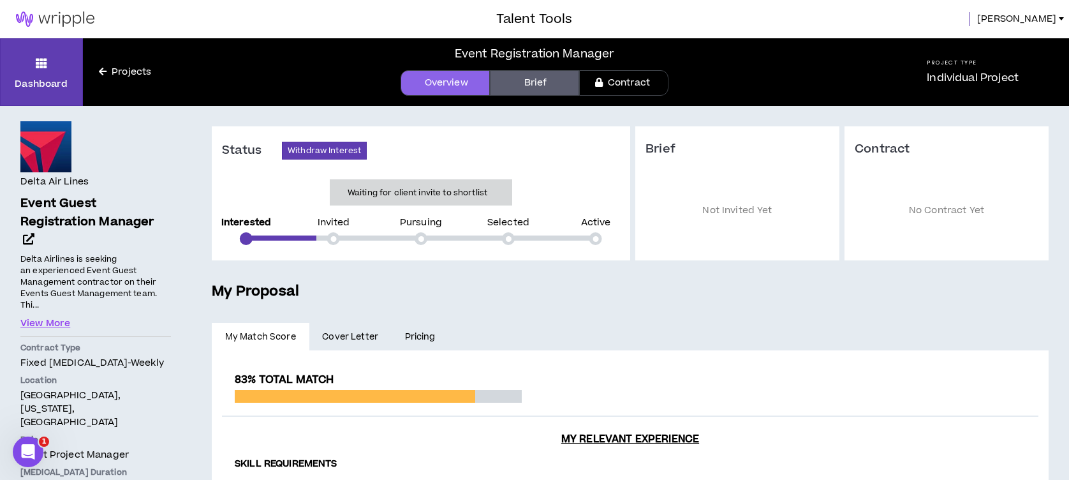
click at [519, 85] on link "Brief" at bounding box center [534, 83] width 89 height 26
